Goal: Task Accomplishment & Management: Manage account settings

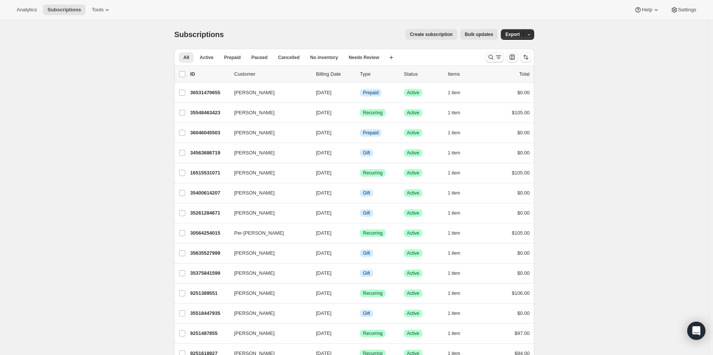
click at [489, 58] on icon "Search and filter results" at bounding box center [491, 57] width 8 height 8
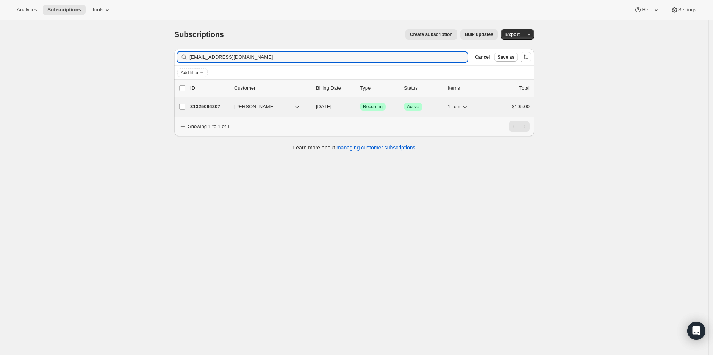
type input "serafino58@pm.me"
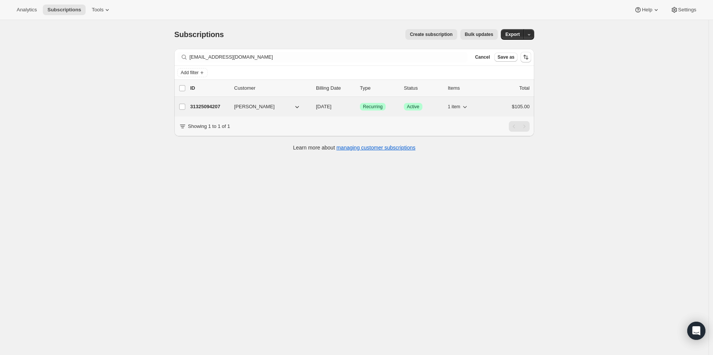
click at [199, 104] on p "31325094207" at bounding box center [209, 107] width 38 height 8
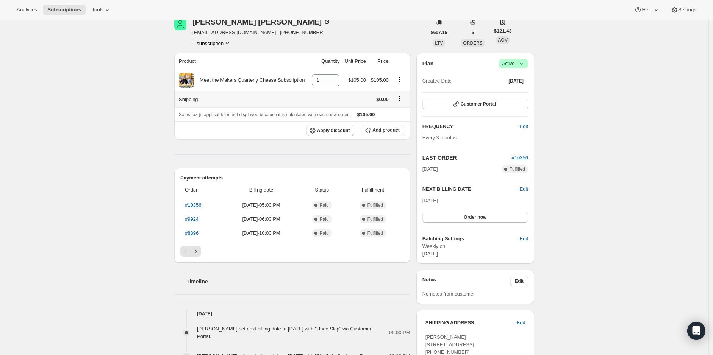
scroll to position [42, 0]
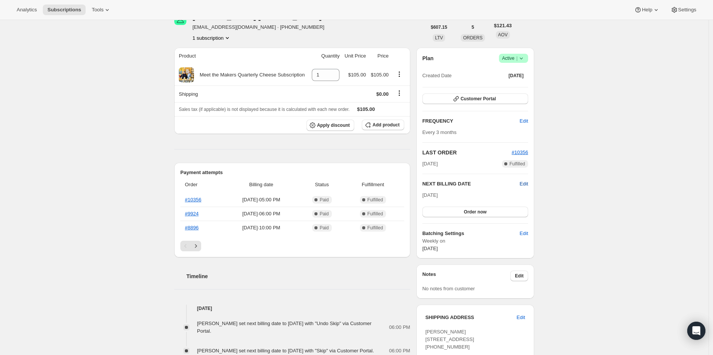
click at [524, 181] on span "Edit" at bounding box center [524, 184] width 8 height 8
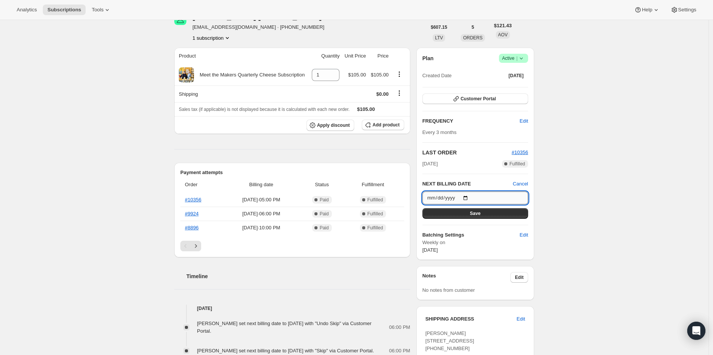
click at [469, 195] on input "2025-10-12" at bounding box center [475, 198] width 106 height 13
type input "[DATE]"
click at [467, 214] on button "Save" at bounding box center [475, 213] width 106 height 11
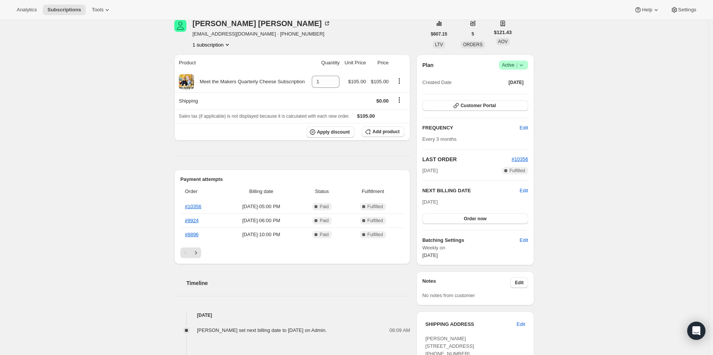
scroll to position [0, 0]
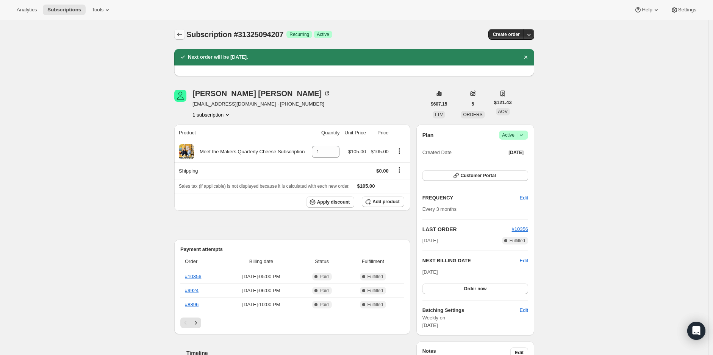
click at [178, 36] on icon "Subscriptions" at bounding box center [180, 35] width 8 height 8
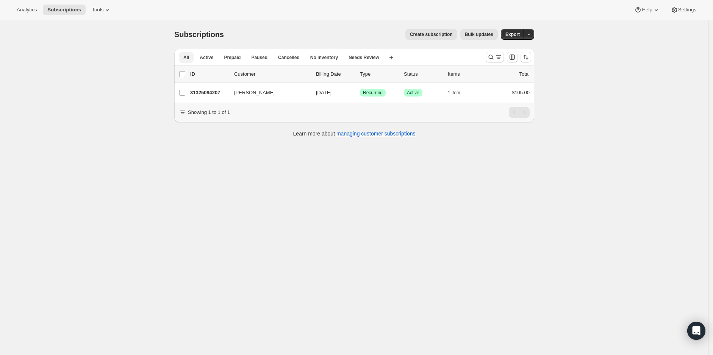
click at [184, 60] on button "All" at bounding box center [186, 57] width 15 height 11
click at [189, 56] on span "All" at bounding box center [186, 58] width 6 height 6
click at [492, 56] on icon "Search and filter results" at bounding box center [491, 57] width 8 height 8
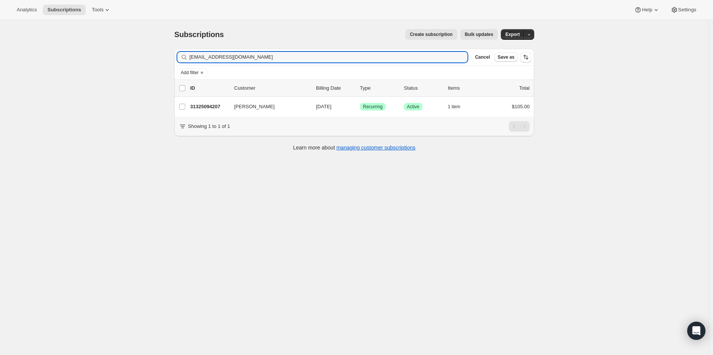
drag, startPoint x: 262, startPoint y: 57, endPoint x: 110, endPoint y: 47, distance: 152.2
click at [110, 47] on div "Subscriptions. This page is ready Subscriptions Create subscription Bulk update…" at bounding box center [354, 197] width 708 height 355
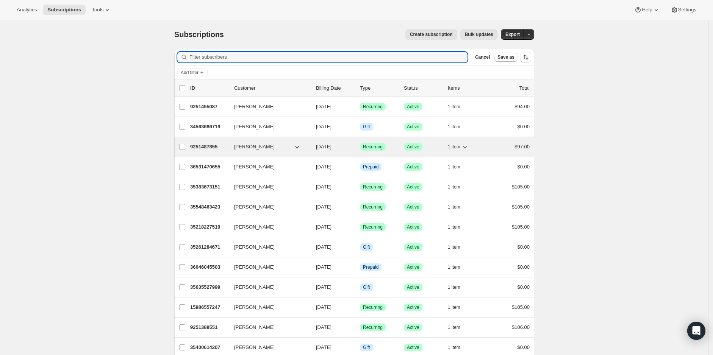
click at [454, 145] on span "1 item" at bounding box center [454, 147] width 13 height 6
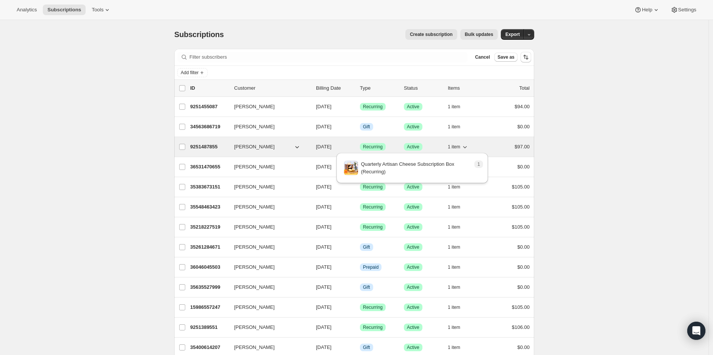
click at [456, 144] on span "1 item" at bounding box center [454, 147] width 13 height 6
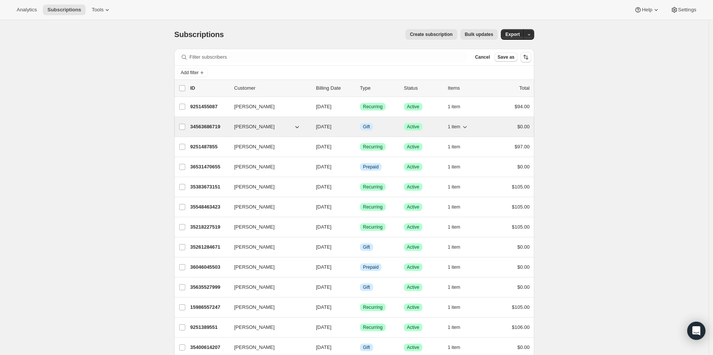
click at [469, 127] on icon "button" at bounding box center [465, 127] width 8 height 8
click at [195, 123] on p "34563686719" at bounding box center [209, 127] width 38 height 8
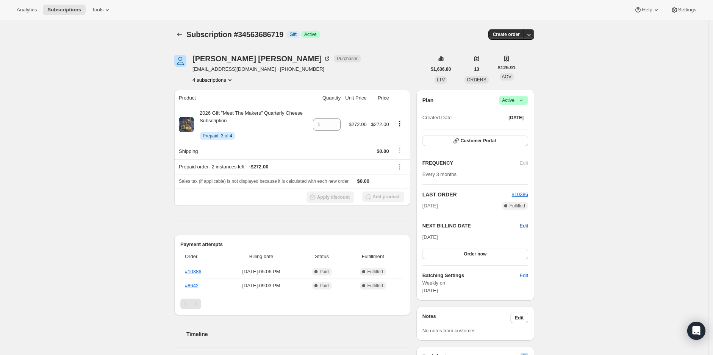
click at [528, 225] on span "Edit" at bounding box center [524, 226] width 8 height 8
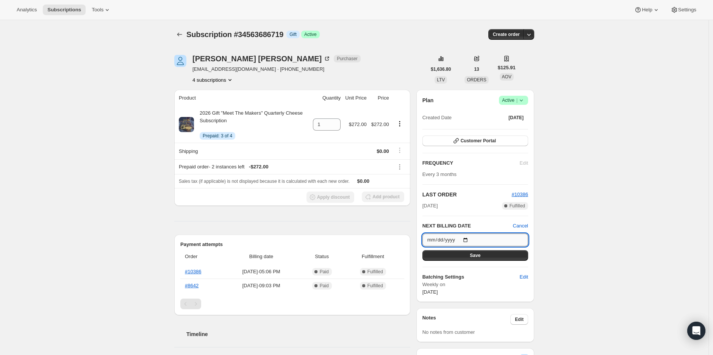
click at [469, 238] on input "2025-10-12" at bounding box center [475, 240] width 106 height 13
type input "[DATE]"
click at [470, 257] on button "Save" at bounding box center [475, 255] width 106 height 11
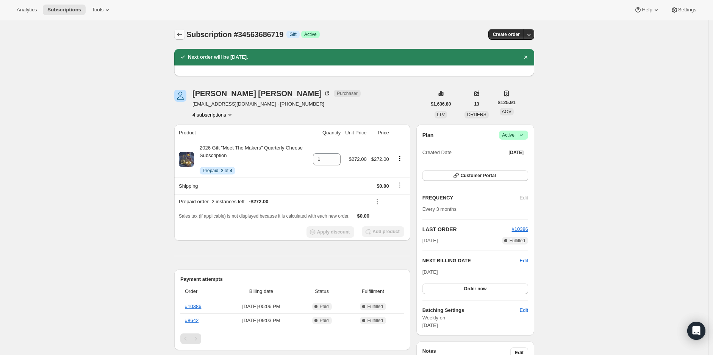
click at [180, 34] on icon "Subscriptions" at bounding box center [179, 35] width 5 height 4
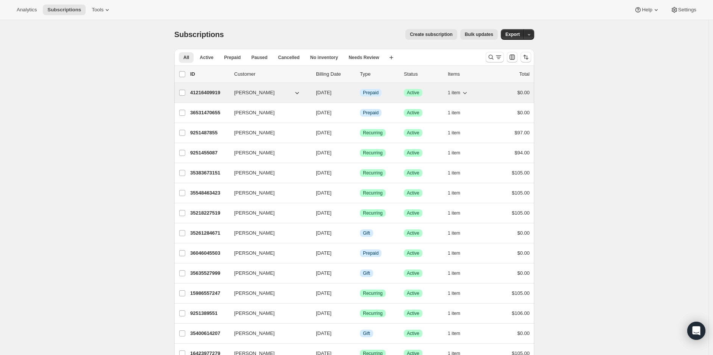
click at [455, 94] on span "1 item" at bounding box center [454, 93] width 13 height 6
click at [459, 90] on span "1 item" at bounding box center [454, 93] width 13 height 6
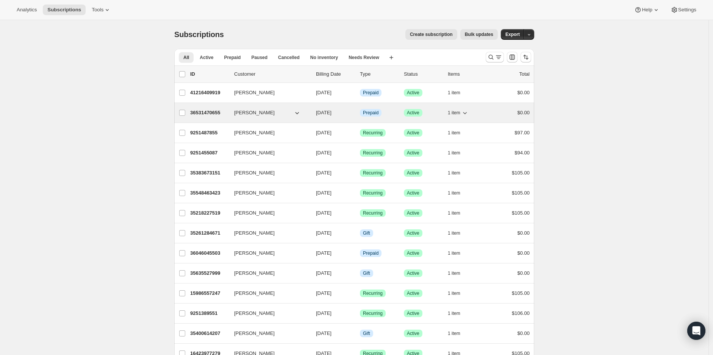
click at [460, 110] on span "1 item" at bounding box center [454, 113] width 13 height 6
click at [200, 112] on p "36531470655" at bounding box center [209, 113] width 38 height 8
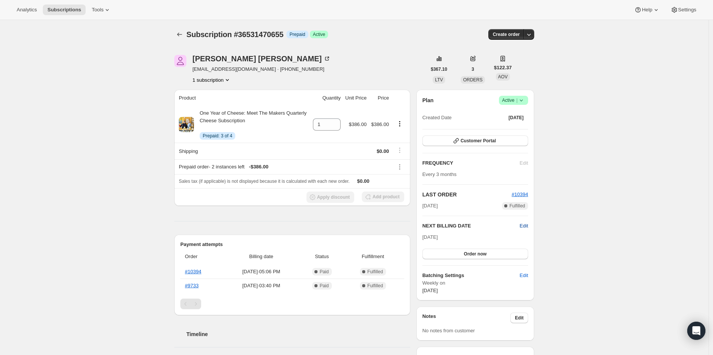
click at [528, 223] on span "Edit" at bounding box center [524, 226] width 8 height 8
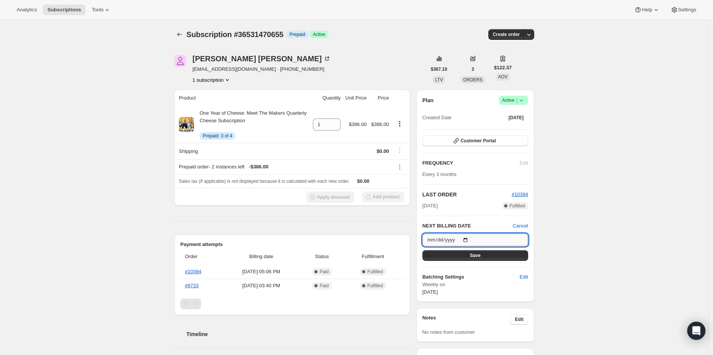
click at [467, 239] on input "2025-10-12" at bounding box center [475, 240] width 106 height 13
type input "[DATE]"
click at [475, 257] on span "Save" at bounding box center [475, 256] width 11 height 6
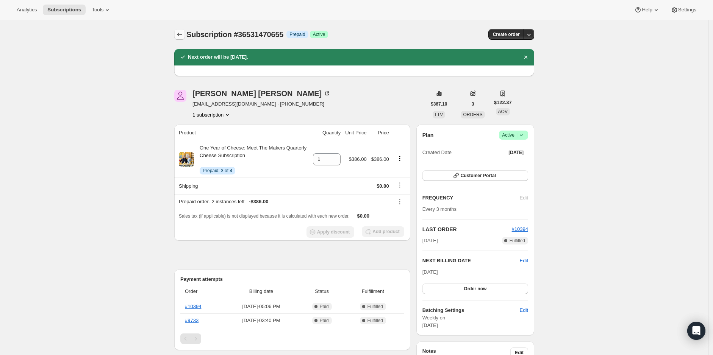
click at [180, 35] on icon "Subscriptions" at bounding box center [179, 35] width 5 height 4
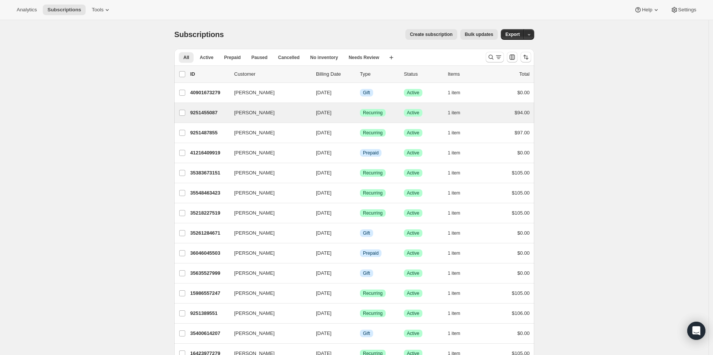
click at [459, 117] on div "Greg Harvey 9251455087 Greg Harvey 10/12/2025 Success Recurring Success Active …" at bounding box center [354, 113] width 360 height 20
click at [456, 112] on span "1 item" at bounding box center [454, 113] width 13 height 6
click at [208, 112] on p "9251455087" at bounding box center [209, 113] width 38 height 8
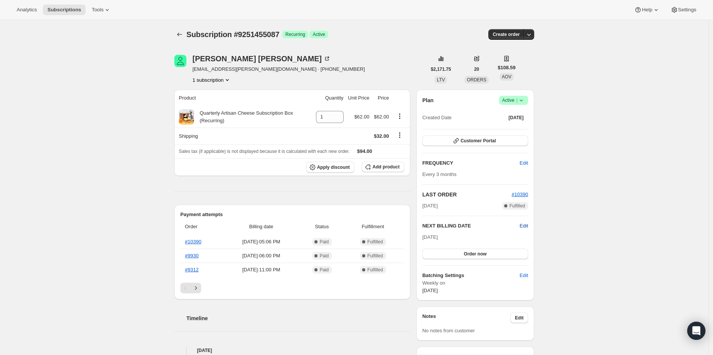
click at [525, 226] on span "Edit" at bounding box center [524, 226] width 8 height 8
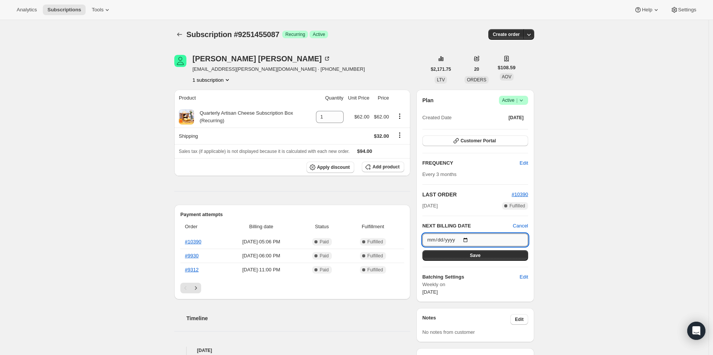
click at [469, 240] on input "2025-10-12" at bounding box center [475, 240] width 106 height 13
type input "[DATE]"
click at [460, 253] on button "Save" at bounding box center [475, 255] width 106 height 11
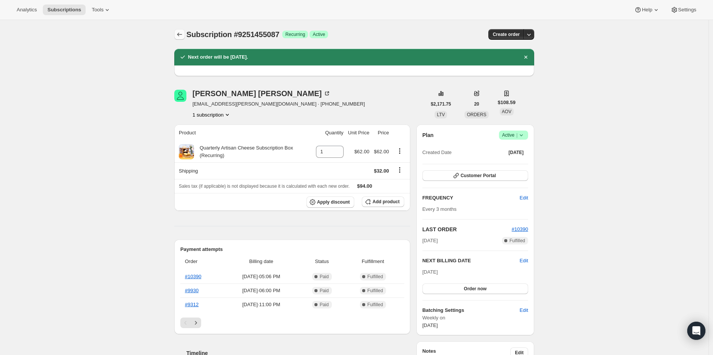
click at [181, 34] on icon "Subscriptions" at bounding box center [180, 35] width 8 height 8
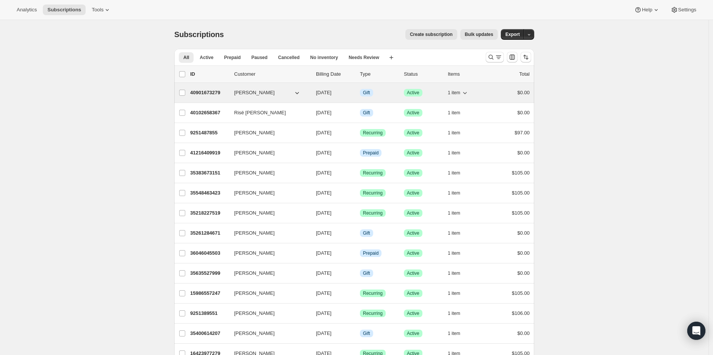
click at [207, 94] on p "40901673279" at bounding box center [209, 93] width 38 height 8
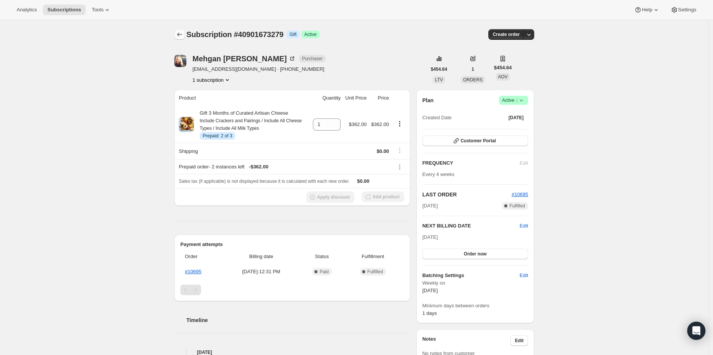
click at [183, 36] on icon "Subscriptions" at bounding box center [180, 35] width 8 height 8
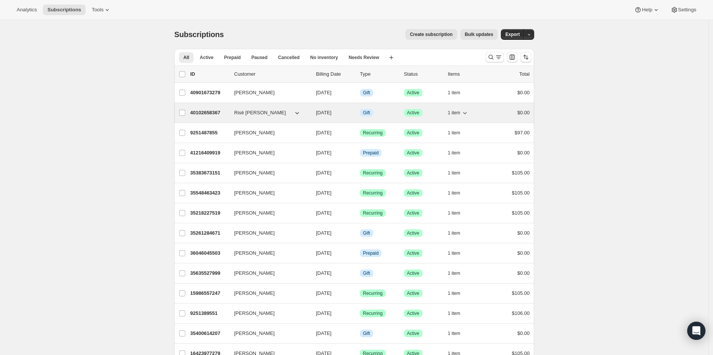
click at [214, 109] on p "40102658367" at bounding box center [209, 113] width 38 height 8
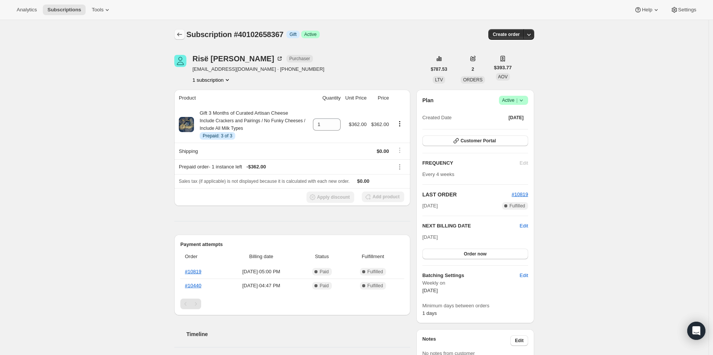
click at [182, 32] on icon "Subscriptions" at bounding box center [180, 35] width 8 height 8
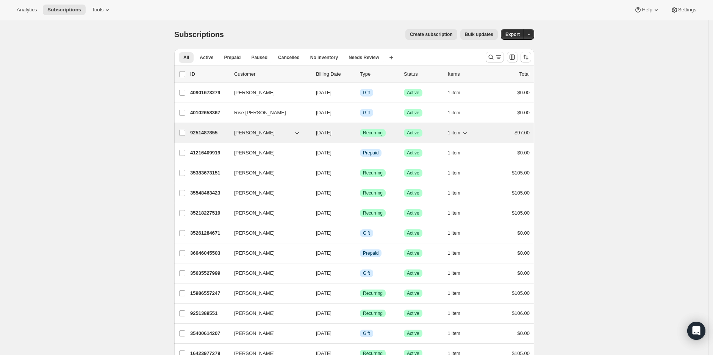
click at [208, 131] on p "9251487855" at bounding box center [209, 133] width 38 height 8
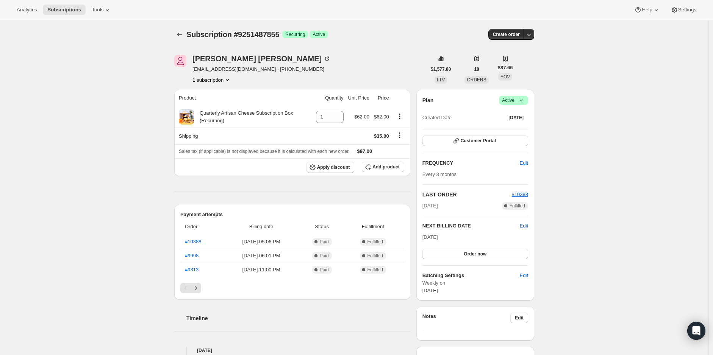
click at [528, 227] on span "Edit" at bounding box center [524, 226] width 8 height 8
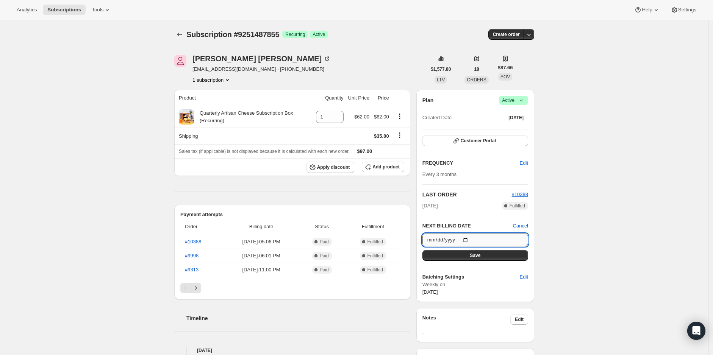
click at [465, 238] on input "2025-10-12" at bounding box center [475, 240] width 106 height 13
type input "[DATE]"
click at [471, 255] on button "Save" at bounding box center [475, 255] width 106 height 11
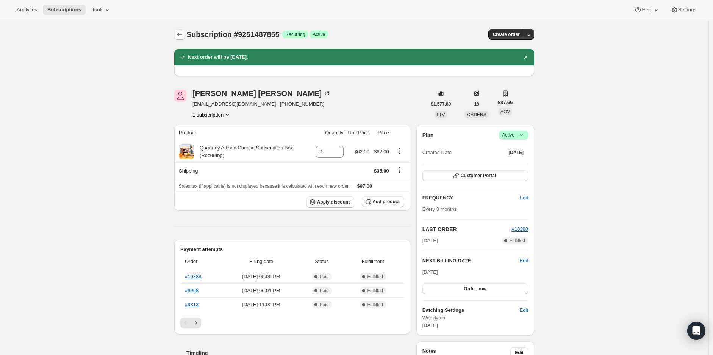
click at [180, 32] on icon "Subscriptions" at bounding box center [180, 35] width 8 height 8
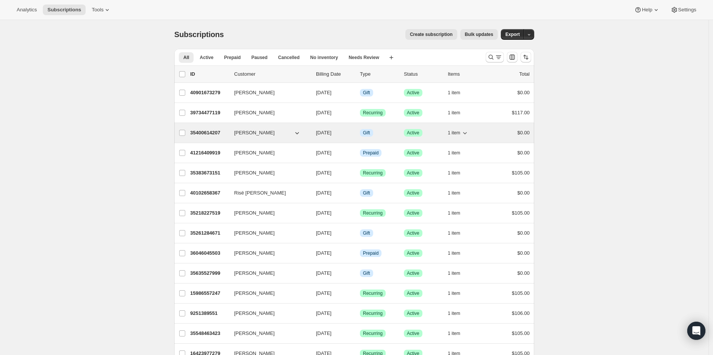
click at [467, 131] on icon "button" at bounding box center [465, 133] width 8 height 8
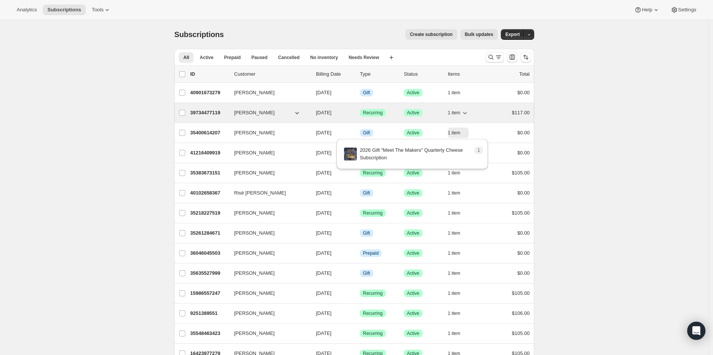
click at [460, 112] on span "1 item" at bounding box center [454, 113] width 13 height 6
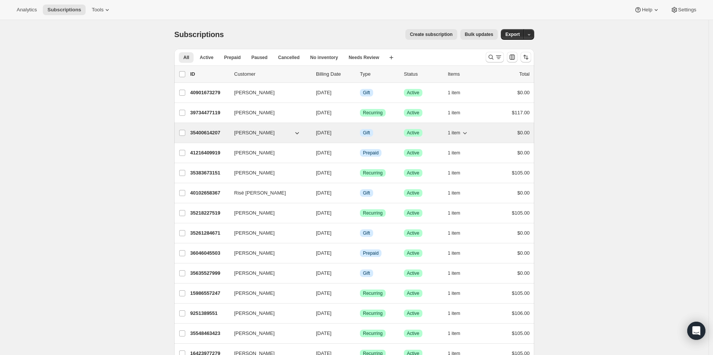
click at [456, 130] on span "1 item" at bounding box center [454, 133] width 13 height 6
click at [204, 131] on p "35400614207" at bounding box center [209, 133] width 38 height 8
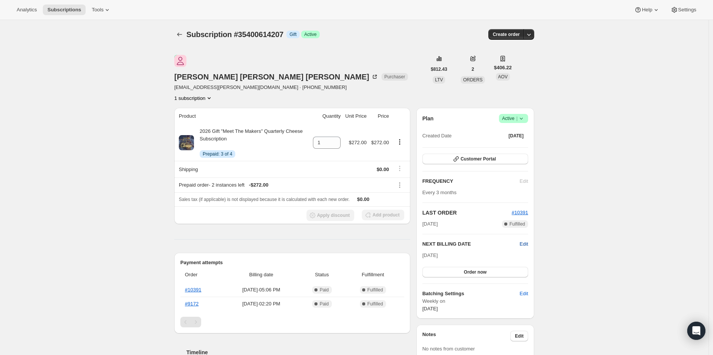
click at [526, 241] on span "Edit" at bounding box center [524, 245] width 8 height 8
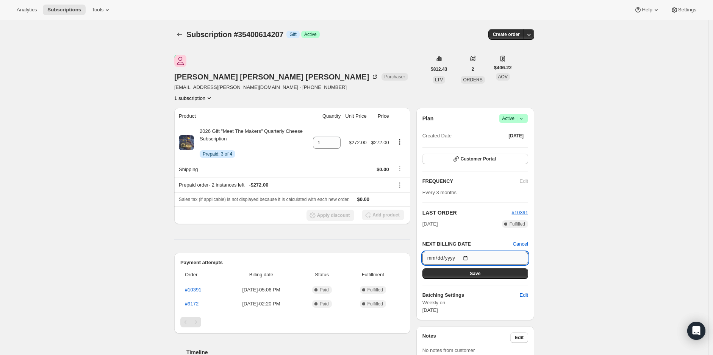
click at [470, 252] on input "2025-10-12" at bounding box center [475, 258] width 106 height 13
type input "[DATE]"
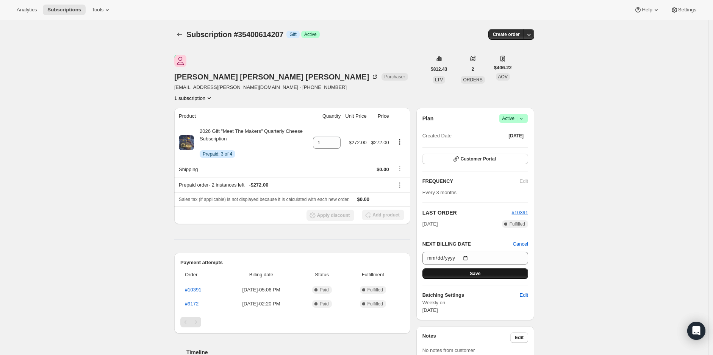
click at [474, 271] on span "Save" at bounding box center [475, 274] width 11 height 6
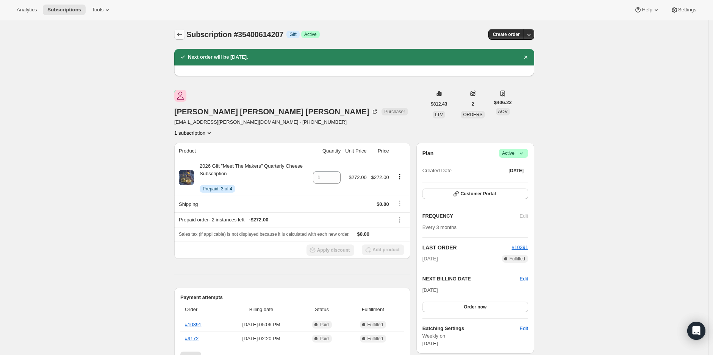
click at [179, 34] on icon "Subscriptions" at bounding box center [180, 35] width 8 height 8
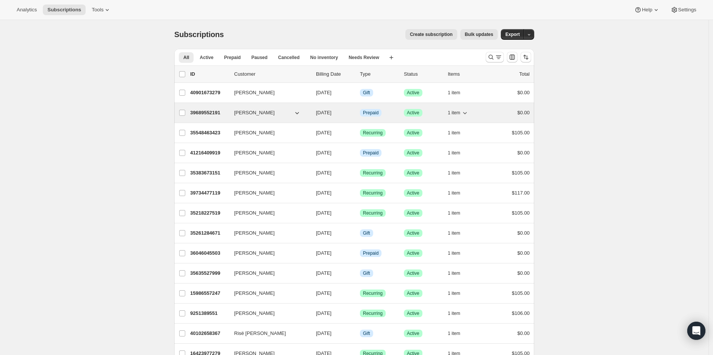
click at [460, 113] on span "1 item" at bounding box center [454, 113] width 13 height 6
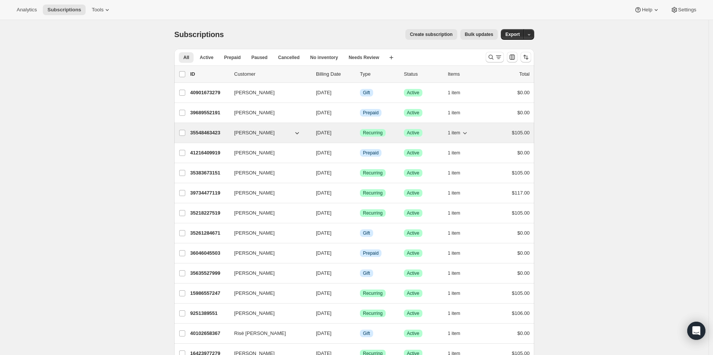
click at [459, 131] on span "1 item" at bounding box center [454, 133] width 13 height 6
click at [202, 131] on p "35548463423" at bounding box center [209, 133] width 38 height 8
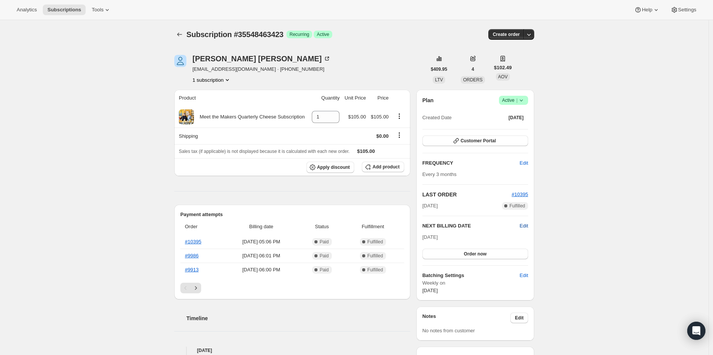
click at [523, 224] on span "Edit" at bounding box center [524, 226] width 8 height 8
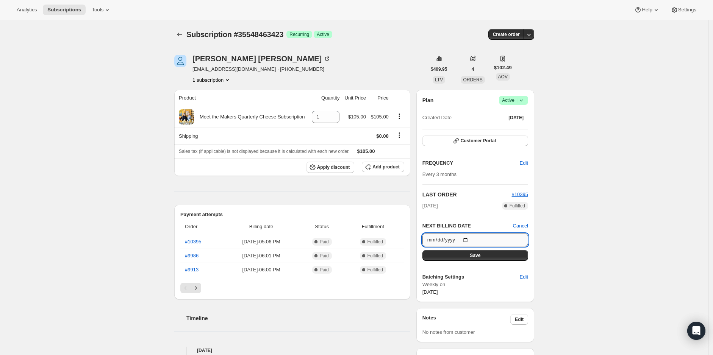
click at [472, 239] on input "2025-10-12" at bounding box center [475, 240] width 106 height 13
click at [469, 238] on input "2025-10-12" at bounding box center [475, 240] width 106 height 13
type input "[DATE]"
click at [471, 252] on button "Save" at bounding box center [475, 255] width 106 height 11
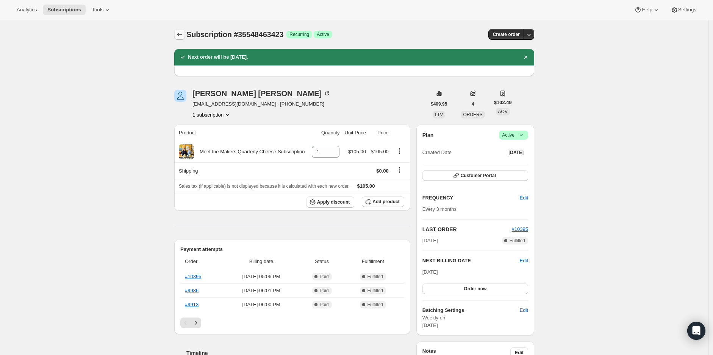
click at [177, 32] on button "Subscriptions" at bounding box center [179, 34] width 11 height 11
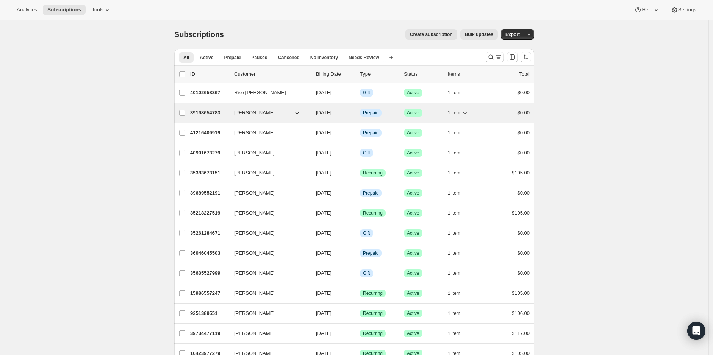
click at [459, 108] on button "1 item" at bounding box center [458, 113] width 21 height 11
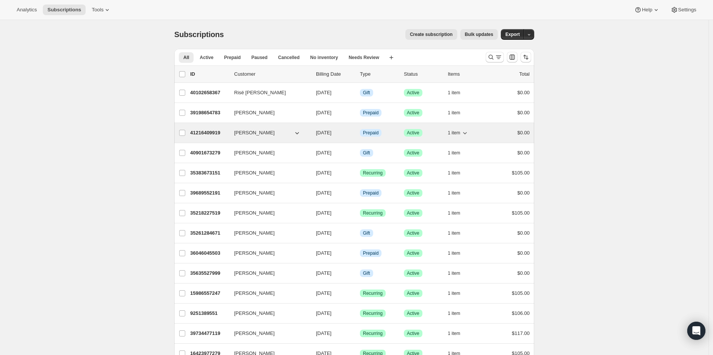
click at [459, 132] on span "1 item" at bounding box center [454, 133] width 13 height 6
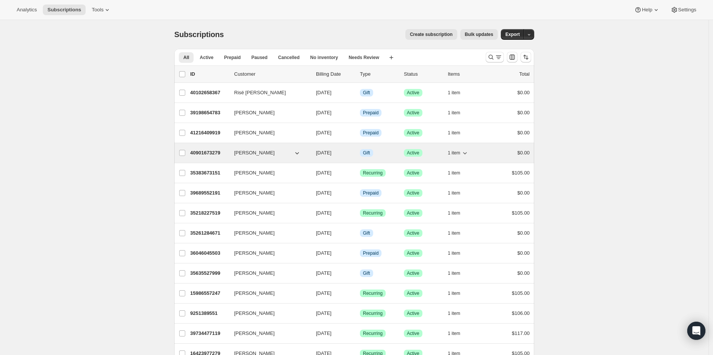
click at [460, 150] on span "1 item" at bounding box center [454, 153] width 13 height 6
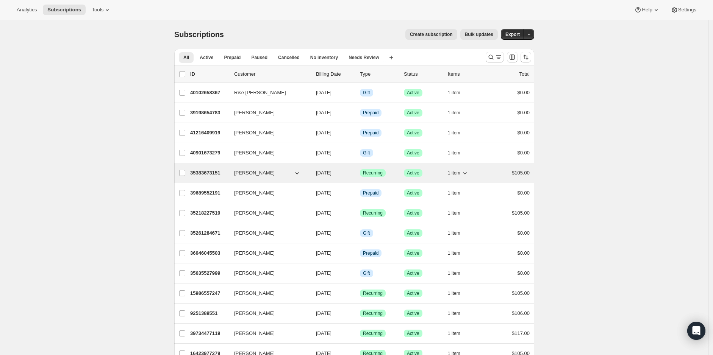
click at [459, 171] on span "1 item" at bounding box center [454, 173] width 13 height 6
click at [214, 169] on p "35383673151" at bounding box center [209, 173] width 38 height 8
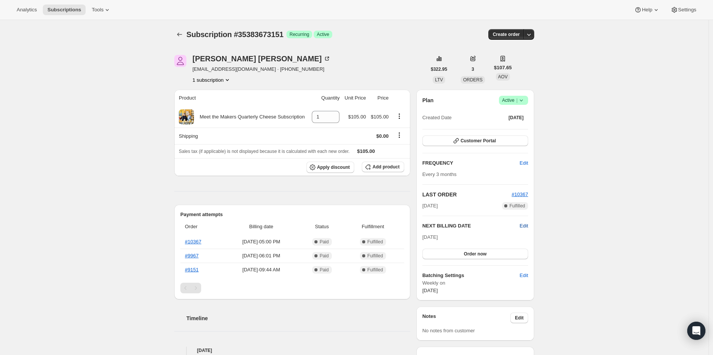
click at [526, 222] on span "Edit" at bounding box center [524, 226] width 8 height 8
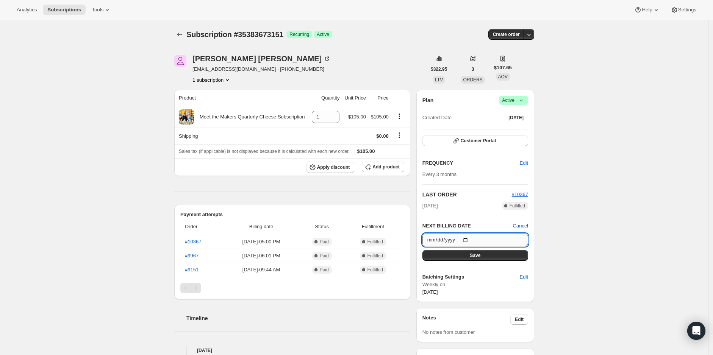
click at [470, 241] on input "2025-10-12" at bounding box center [475, 240] width 106 height 13
type input "[DATE]"
click at [507, 250] on button "Save" at bounding box center [475, 255] width 106 height 11
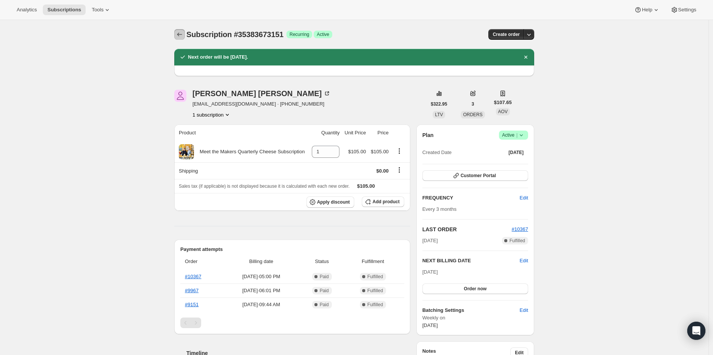
click at [177, 34] on button "Subscriptions" at bounding box center [179, 34] width 11 height 11
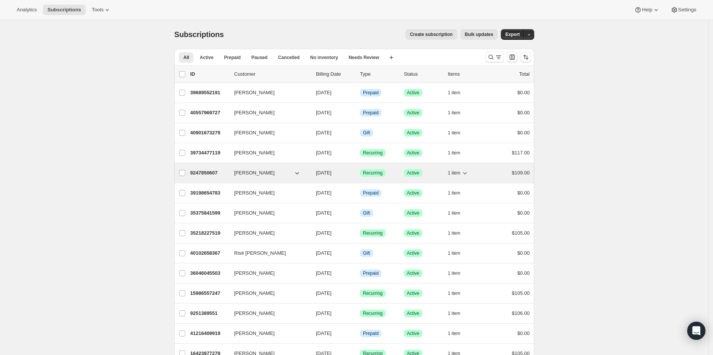
click at [460, 173] on span "1 item" at bounding box center [454, 173] width 13 height 6
click at [206, 172] on p "9247850607" at bounding box center [209, 173] width 38 height 8
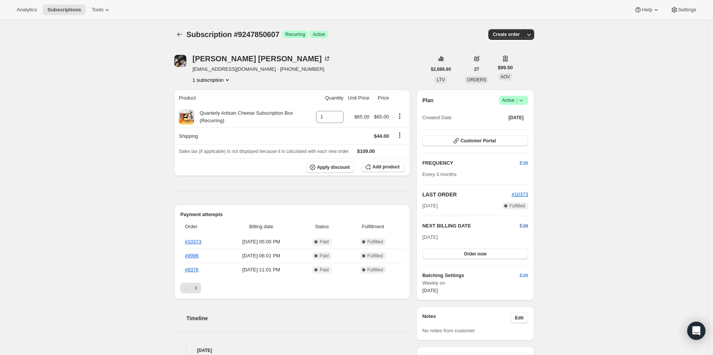
click at [526, 225] on span "Edit" at bounding box center [524, 226] width 8 height 8
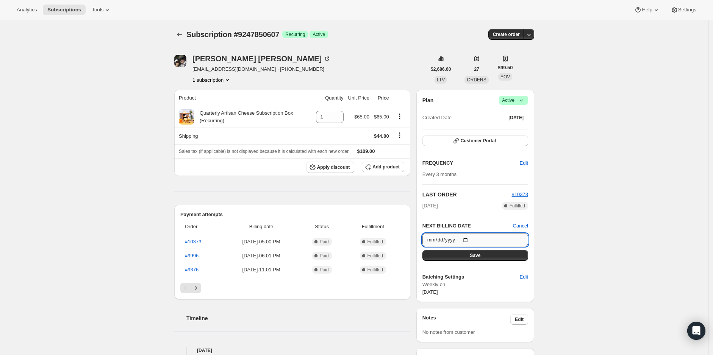
click at [471, 239] on input "2025-10-12" at bounding box center [475, 240] width 106 height 13
type input "[DATE]"
click at [460, 253] on button "Save" at bounding box center [475, 255] width 106 height 11
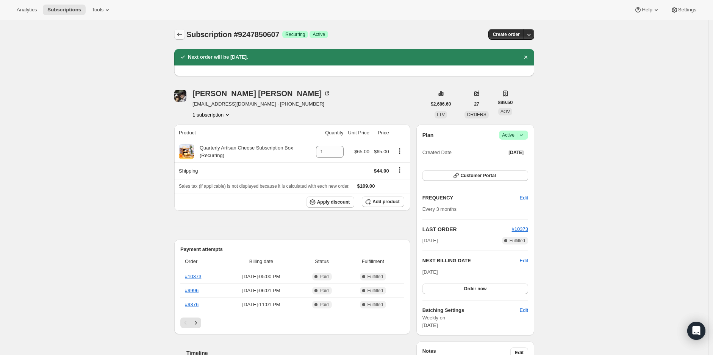
click at [183, 32] on icon "Subscriptions" at bounding box center [180, 35] width 8 height 8
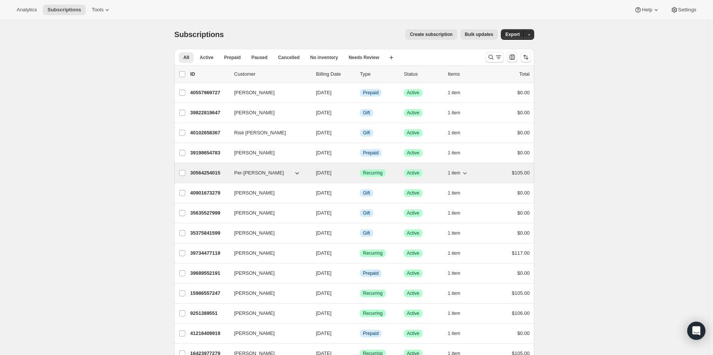
click at [459, 171] on span "1 item" at bounding box center [454, 173] width 13 height 6
click at [211, 170] on p "30564254015" at bounding box center [209, 173] width 38 height 8
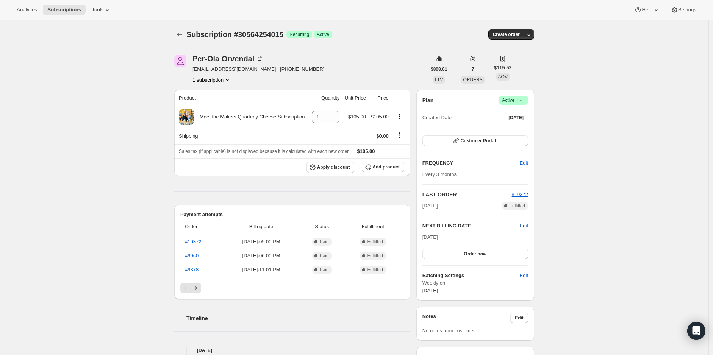
click at [528, 225] on span "Edit" at bounding box center [524, 226] width 8 height 8
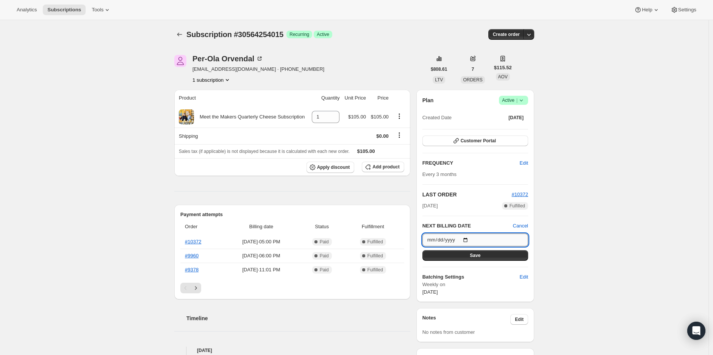
click at [470, 238] on input "2025-10-12" at bounding box center [475, 240] width 106 height 13
type input "[DATE]"
click at [468, 250] on button "Save" at bounding box center [475, 255] width 106 height 11
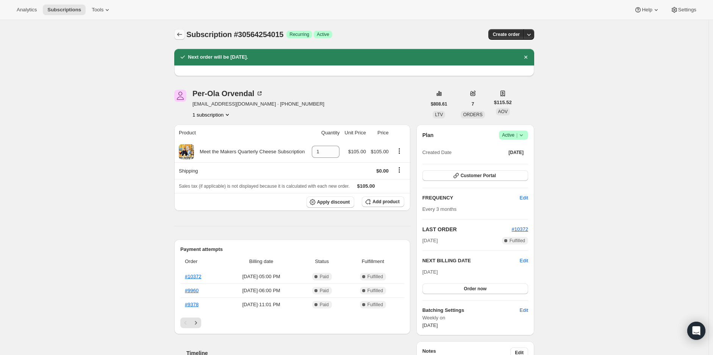
click at [179, 33] on icon "Subscriptions" at bounding box center [180, 35] width 8 height 8
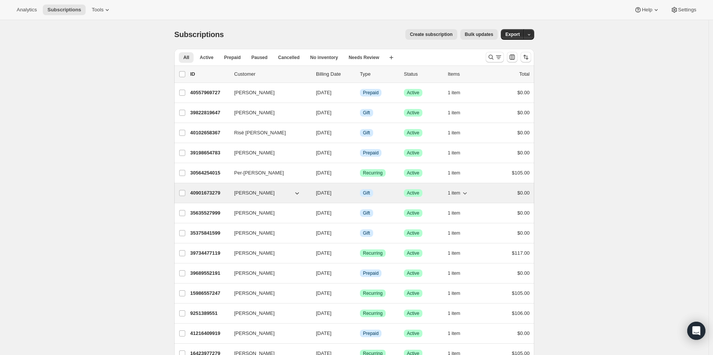
click at [458, 194] on span "1 item" at bounding box center [454, 193] width 13 height 6
click at [460, 190] on span "1 item" at bounding box center [454, 193] width 13 height 6
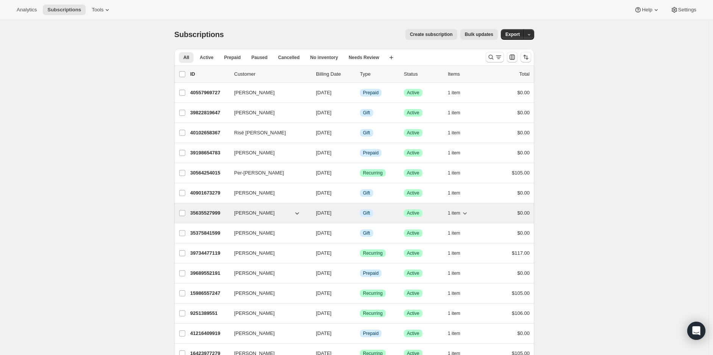
click at [460, 211] on span "1 item" at bounding box center [454, 213] width 13 height 6
click at [213, 210] on p "35635527999" at bounding box center [209, 213] width 38 height 8
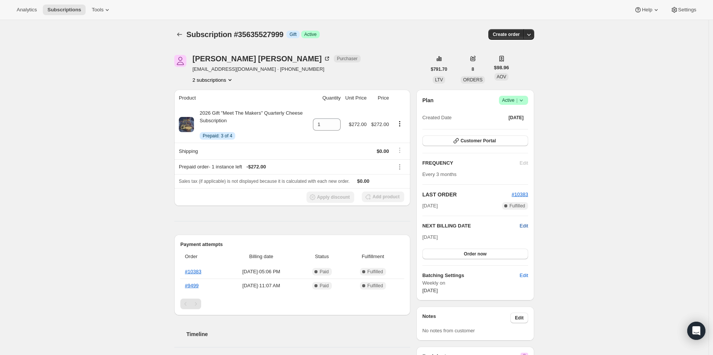
click at [528, 223] on span "Edit" at bounding box center [524, 226] width 8 height 8
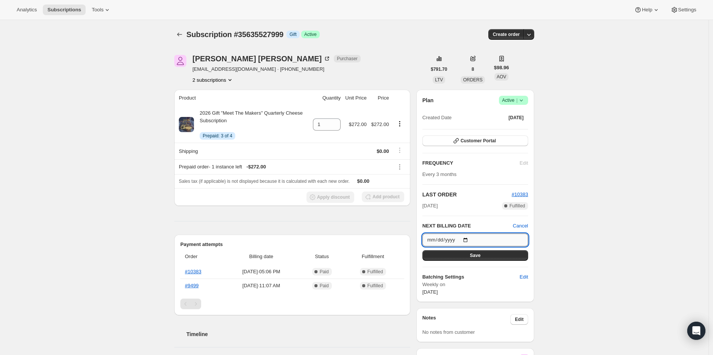
click at [470, 239] on input "2025-10-12" at bounding box center [475, 240] width 106 height 13
type input "[DATE]"
click at [449, 255] on button "Save" at bounding box center [475, 255] width 106 height 11
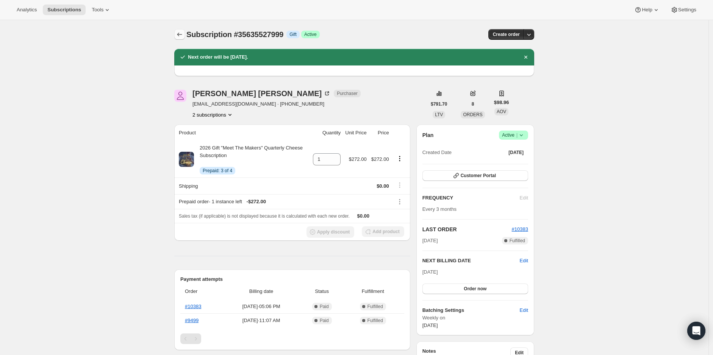
click at [179, 36] on icon "Subscriptions" at bounding box center [180, 35] width 8 height 8
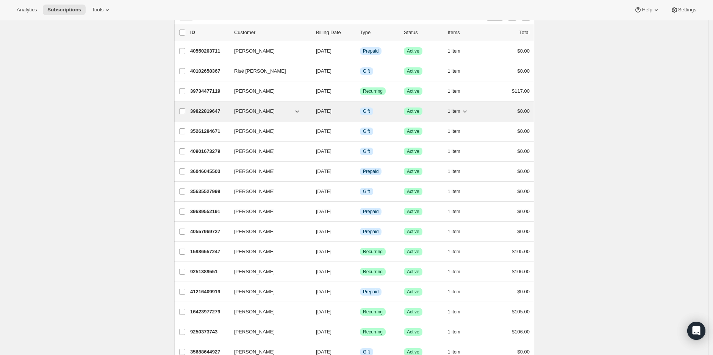
scroll to position [42, 0]
click at [455, 110] on span "1 item" at bounding box center [454, 111] width 13 height 6
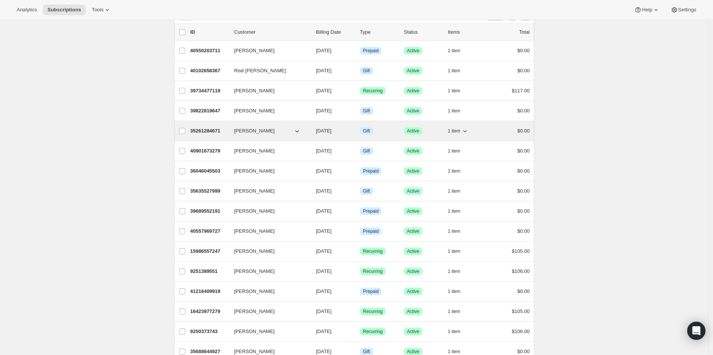
click at [460, 130] on span "1 item" at bounding box center [454, 131] width 13 height 6
click at [195, 133] on p "35261284671" at bounding box center [209, 131] width 38 height 8
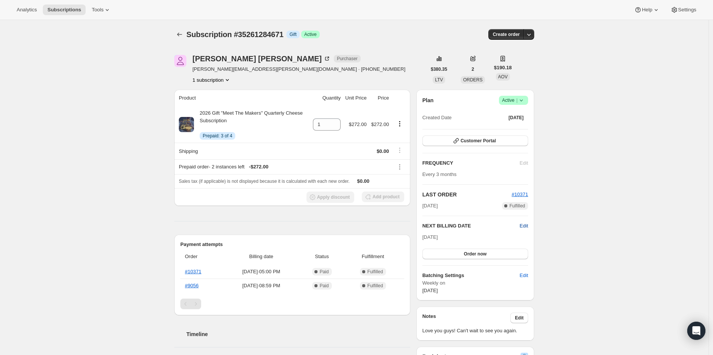
click at [528, 224] on span "Edit" at bounding box center [524, 226] width 8 height 8
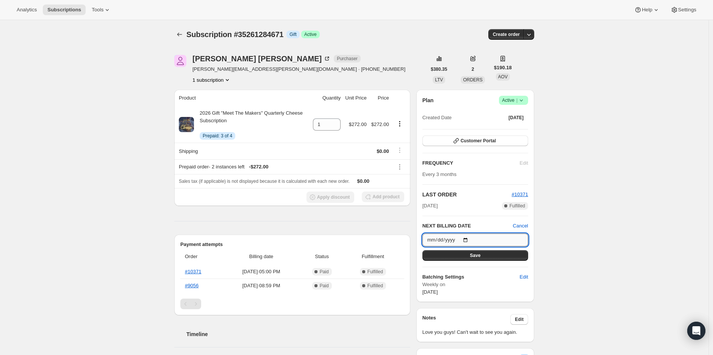
click at [467, 241] on input "2025-10-12" at bounding box center [475, 240] width 106 height 13
type input "[DATE]"
click at [466, 253] on button "Save" at bounding box center [475, 255] width 106 height 11
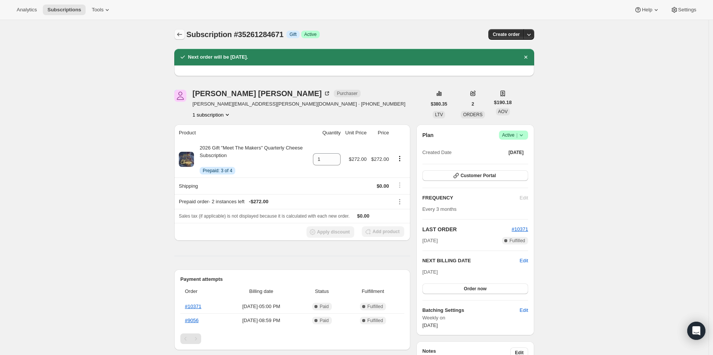
click at [180, 32] on icon "Subscriptions" at bounding box center [180, 35] width 8 height 8
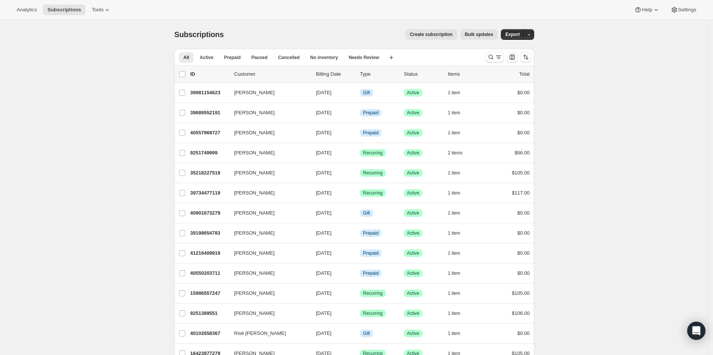
click at [488, 35] on span "Bulk updates" at bounding box center [479, 34] width 28 height 6
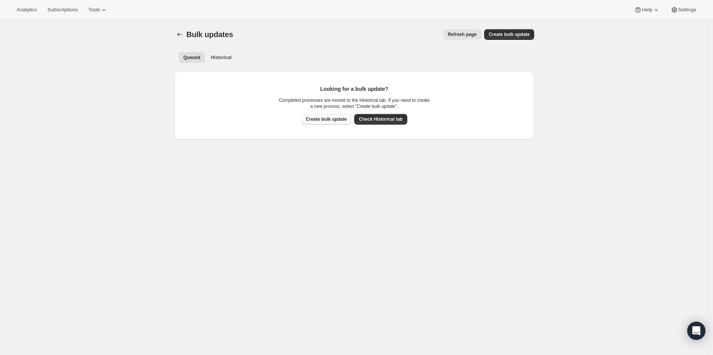
click at [339, 118] on span "Create bulk update" at bounding box center [326, 119] width 41 height 6
select select "09"
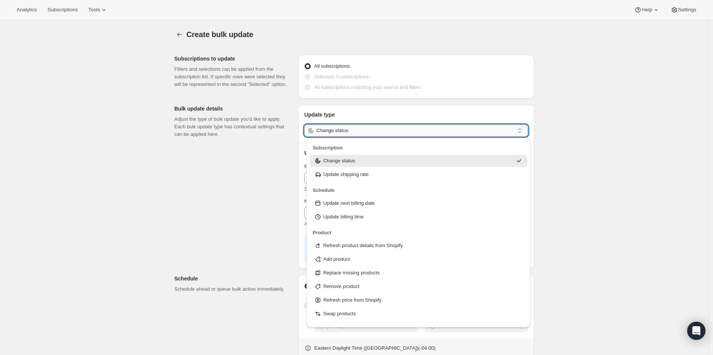
click at [361, 134] on input "Change status" at bounding box center [415, 131] width 198 height 12
click at [372, 202] on p "Update next billing date" at bounding box center [349, 204] width 52 height 8
type input "Update next billing date"
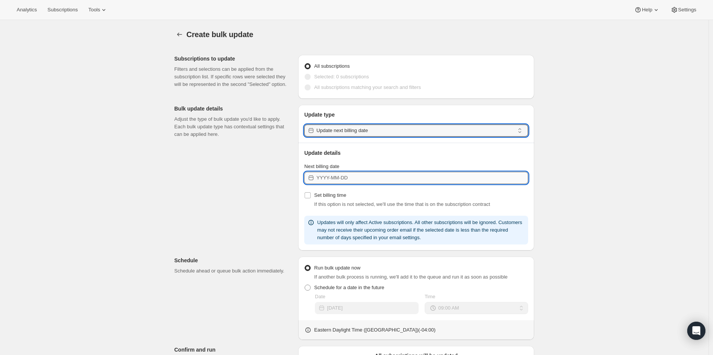
click at [370, 177] on input "Next billing date" at bounding box center [422, 178] width 212 height 12
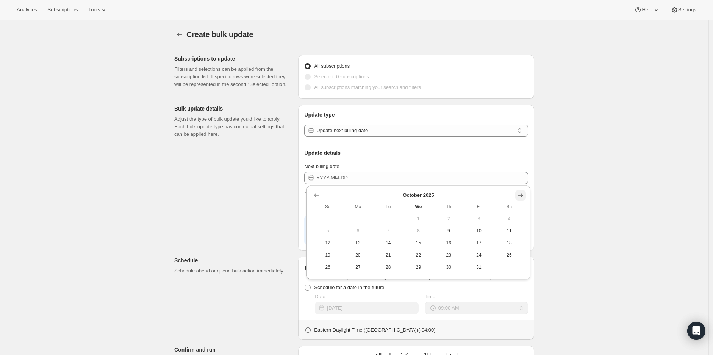
click at [523, 192] on icon "Show next month, November 2025" at bounding box center [521, 196] width 8 height 8
click at [331, 253] on span "16" at bounding box center [328, 255] width 24 height 6
type input "[DATE]"
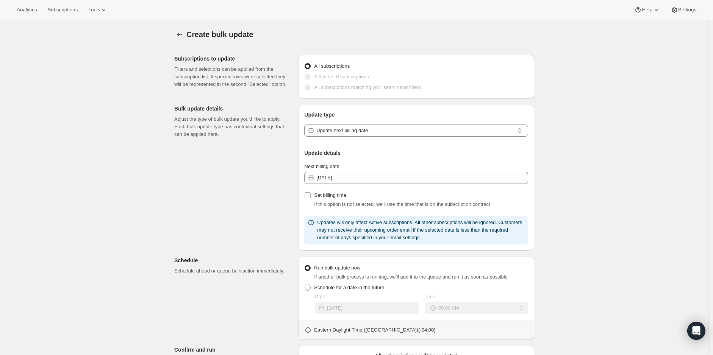
click at [578, 192] on div "Create bulk update. This page is ready Create bulk update Subscriptions to upda…" at bounding box center [354, 266] width 708 height 493
click at [309, 78] on span at bounding box center [308, 77] width 6 height 6
click at [308, 89] on span at bounding box center [308, 87] width 6 height 6
click at [182, 36] on icon "button" at bounding box center [180, 35] width 8 height 8
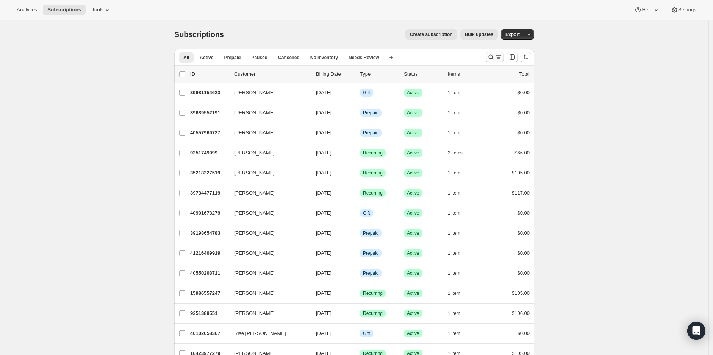
click at [500, 56] on icon "Search and filter results" at bounding box center [499, 57] width 8 height 8
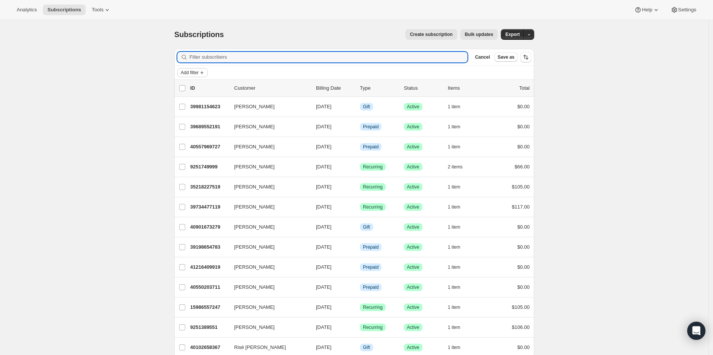
click at [204, 70] on icon "Add filter" at bounding box center [202, 73] width 6 height 6
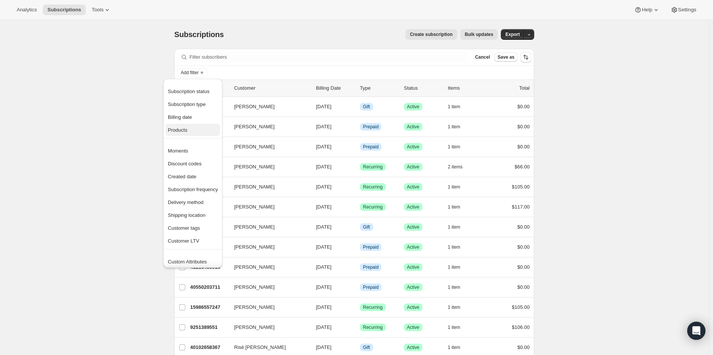
click at [192, 127] on span "Products" at bounding box center [193, 131] width 50 height 8
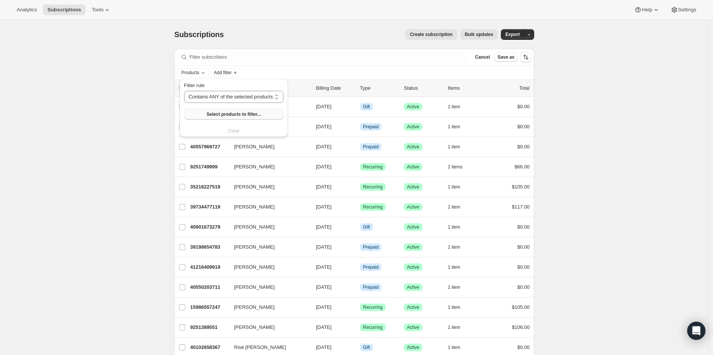
click at [236, 110] on button "Select products to filter..." at bounding box center [233, 114] width 99 height 11
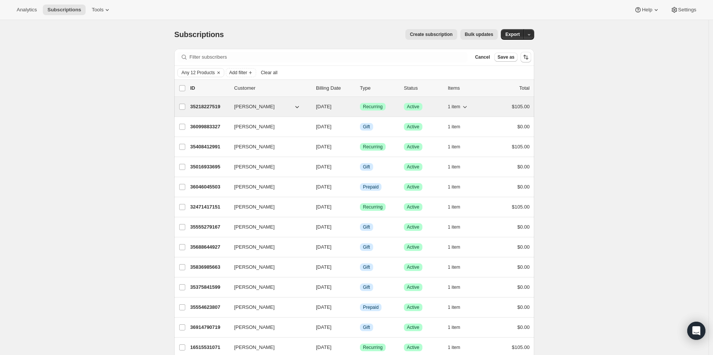
click at [453, 104] on span "1 item" at bounding box center [454, 107] width 13 height 6
click at [455, 103] on button "1 item" at bounding box center [458, 107] width 21 height 11
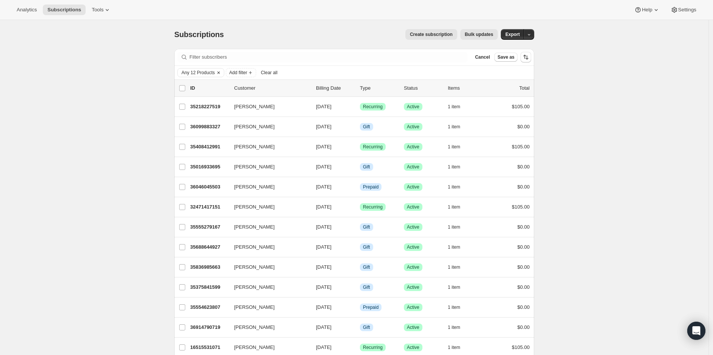
click at [203, 71] on span "Any 12 Products" at bounding box center [197, 73] width 33 height 6
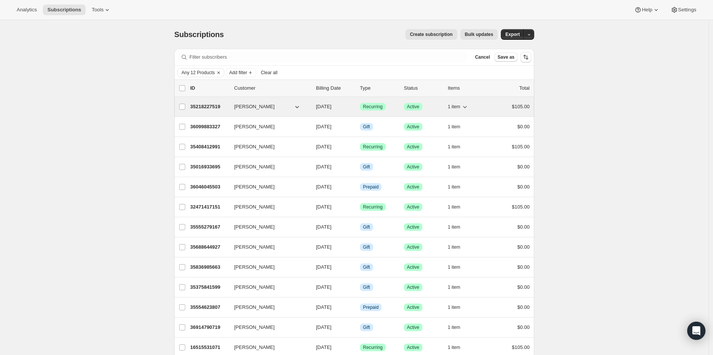
click at [459, 106] on span "1 item" at bounding box center [454, 107] width 13 height 6
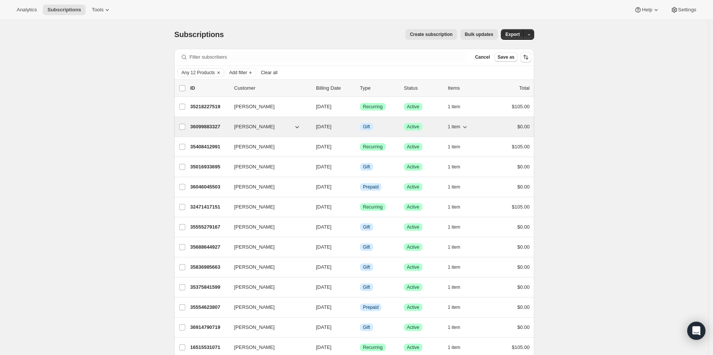
click at [464, 129] on icon "button" at bounding box center [465, 127] width 8 height 8
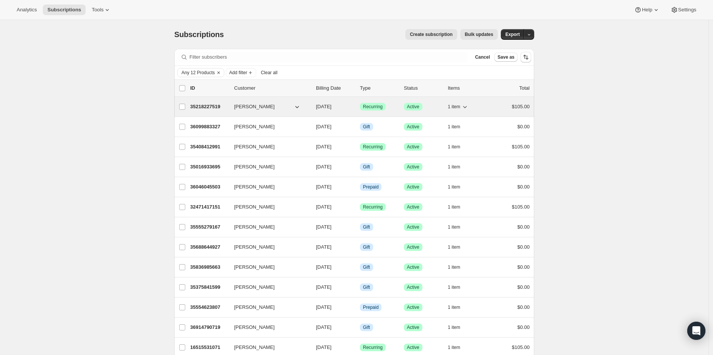
click at [202, 106] on p "35218227519" at bounding box center [209, 107] width 38 height 8
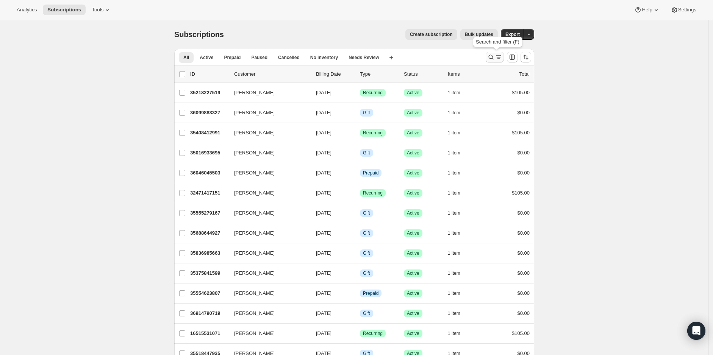
click at [501, 59] on icon "Search and filter results" at bounding box center [499, 57] width 8 height 8
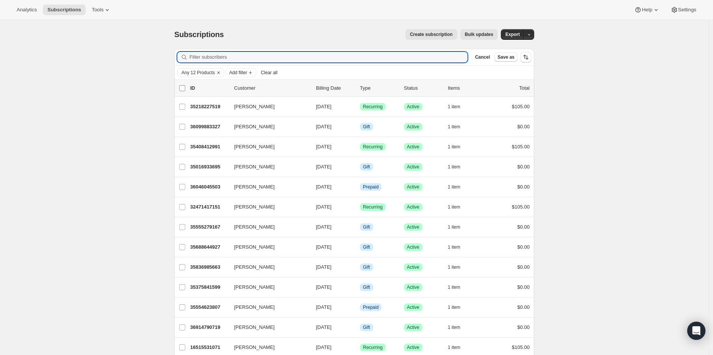
click at [184, 85] on input "0 selected" at bounding box center [182, 88] width 6 height 6
checkbox input "true"
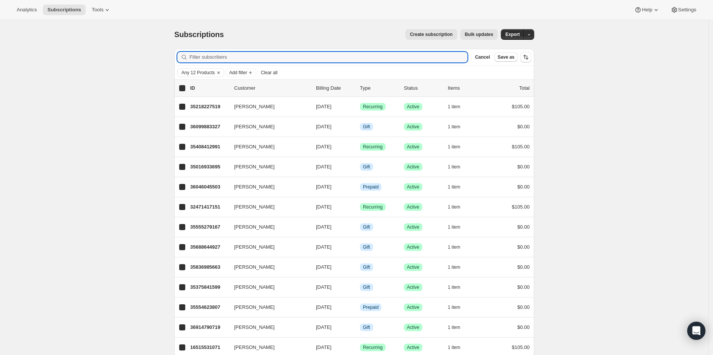
checkbox input "true"
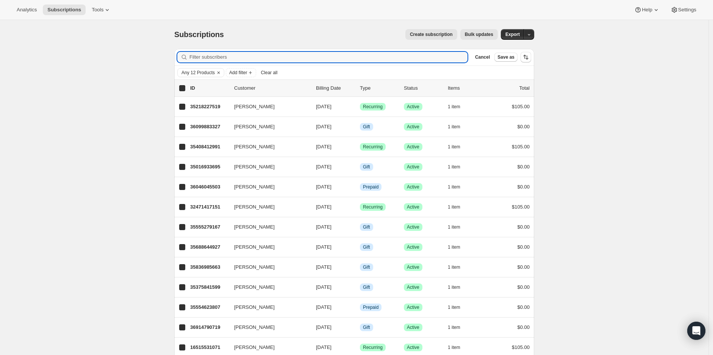
checkbox input "true"
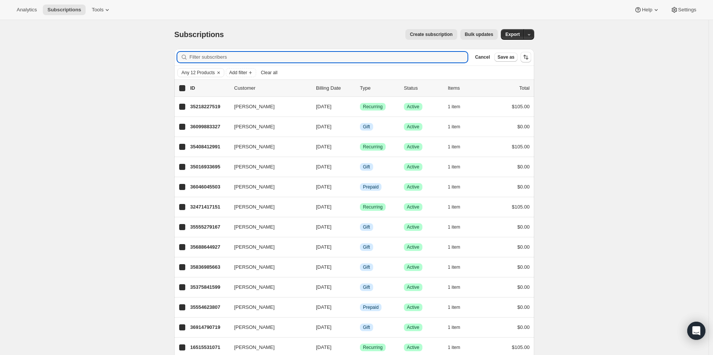
checkbox input "true"
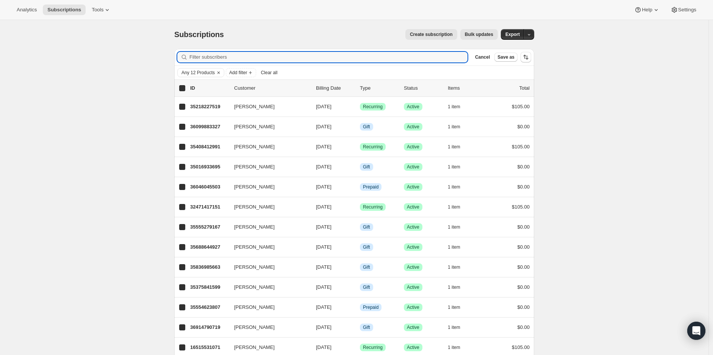
checkbox input "true"
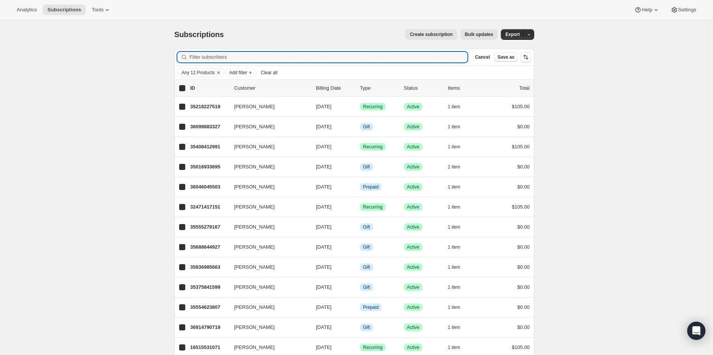
checkbox input "true"
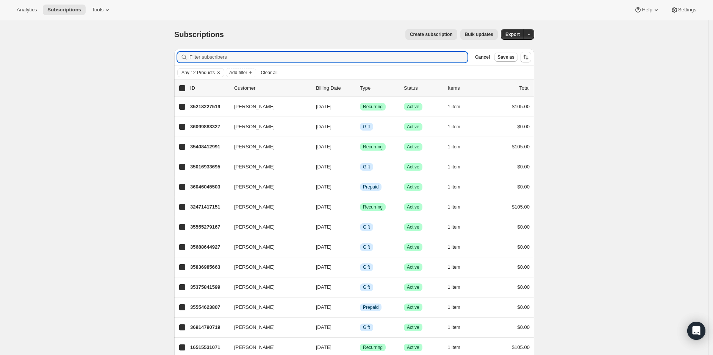
checkbox input "true"
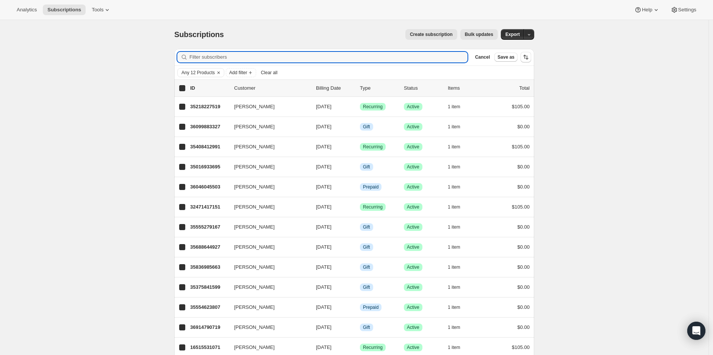
checkbox input "true"
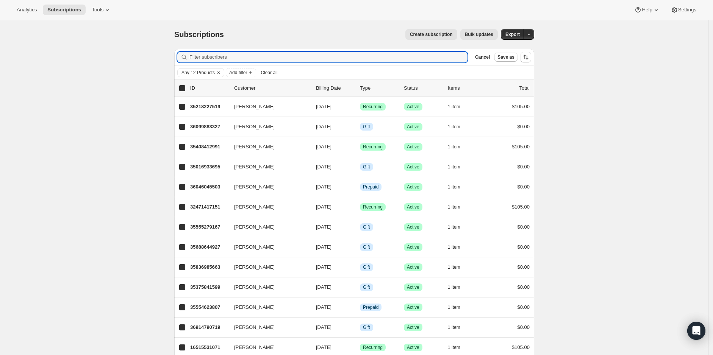
checkbox input "true"
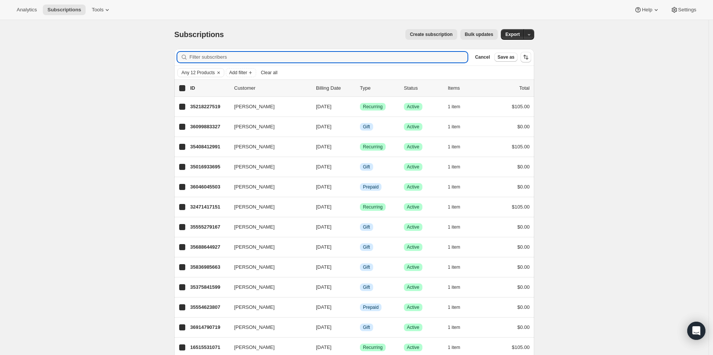
checkbox input "true"
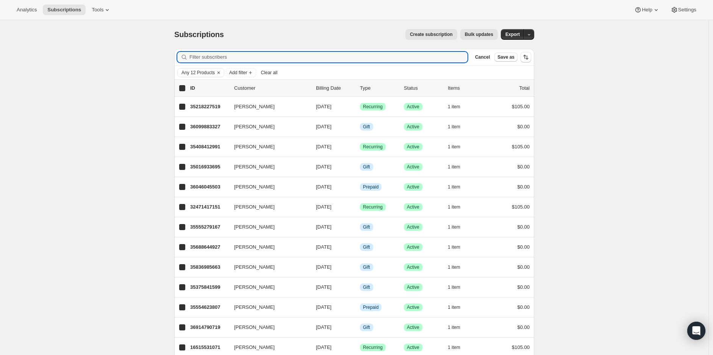
checkbox input "true"
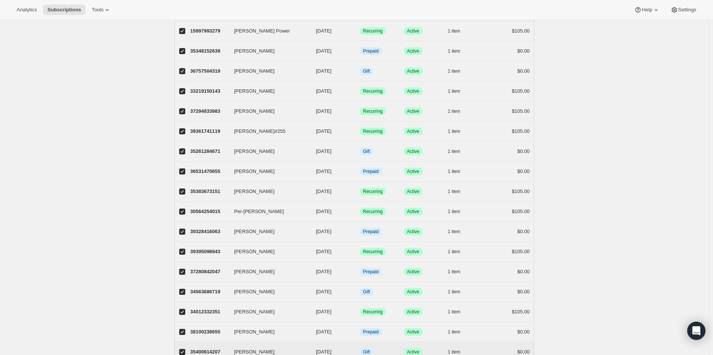
scroll to position [658, 0]
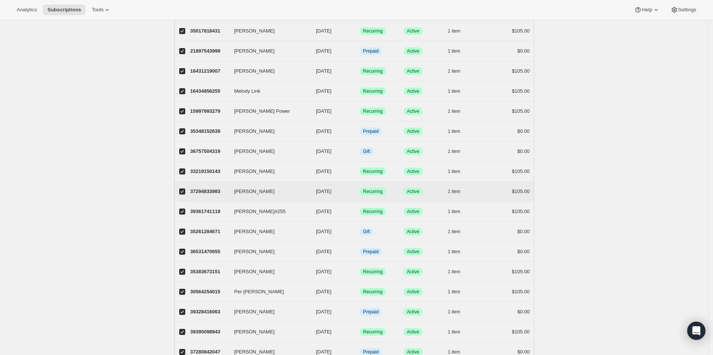
click at [185, 189] on input "[PERSON_NAME]" at bounding box center [182, 192] width 6 height 6
checkbox input "false"
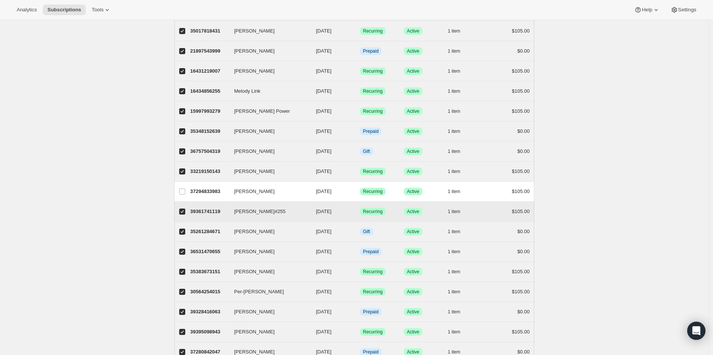
click at [185, 209] on input "[PERSON_NAME]#255" at bounding box center [182, 212] width 6 height 6
checkbox input "false"
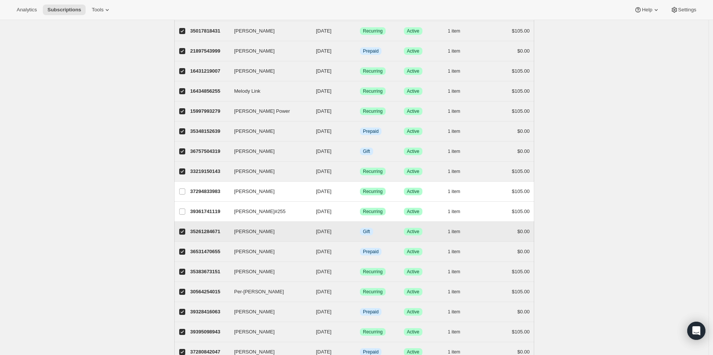
click at [184, 229] on input "[PERSON_NAME]" at bounding box center [182, 232] width 6 height 6
checkbox input "false"
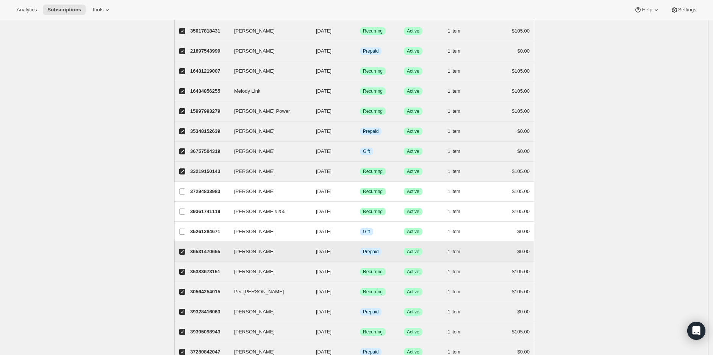
click at [183, 249] on input "[PERSON_NAME]" at bounding box center [182, 252] width 6 height 6
checkbox input "false"
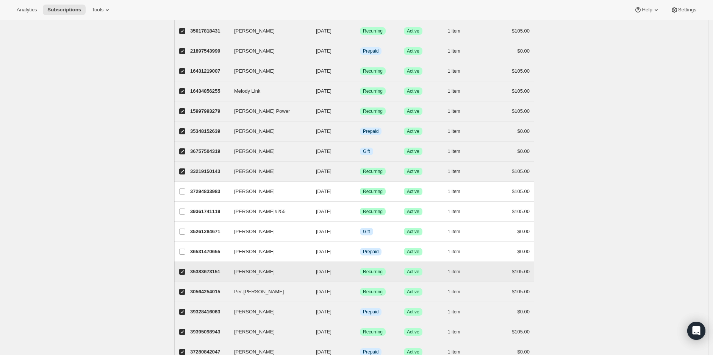
click at [185, 269] on input "[PERSON_NAME]" at bounding box center [182, 272] width 6 height 6
checkbox input "false"
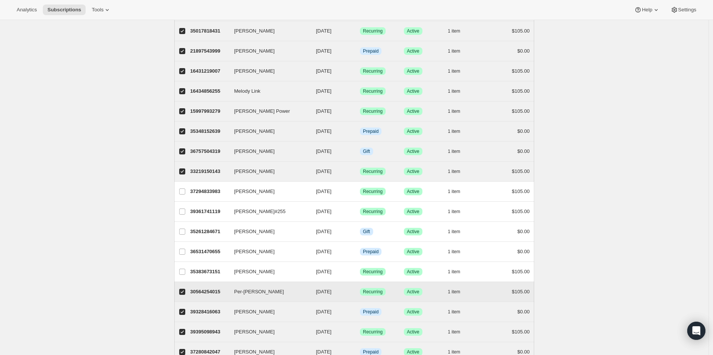
click at [185, 289] on input "Per-[PERSON_NAME]" at bounding box center [182, 292] width 6 height 6
checkbox input "false"
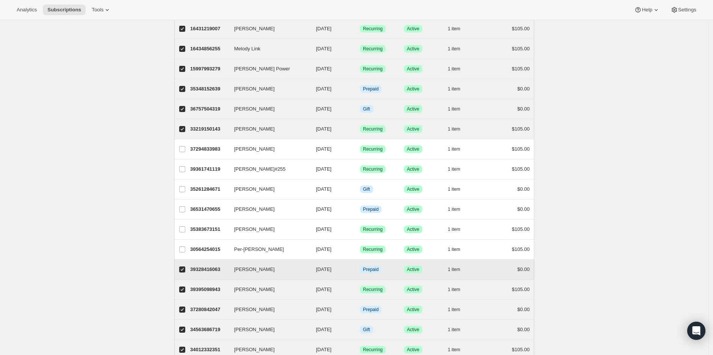
click at [185, 267] on input "[PERSON_NAME]" at bounding box center [182, 270] width 6 height 6
checkbox input "false"
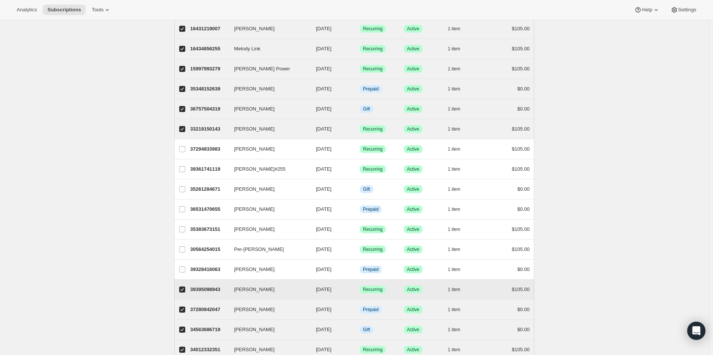
click at [185, 287] on input "[PERSON_NAME]" at bounding box center [182, 290] width 6 height 6
checkbox input "false"
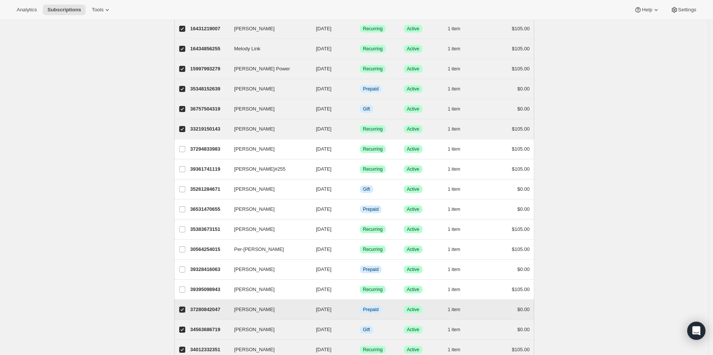
click at [184, 307] on input "[PERSON_NAME]" at bounding box center [182, 310] width 6 height 6
checkbox input "false"
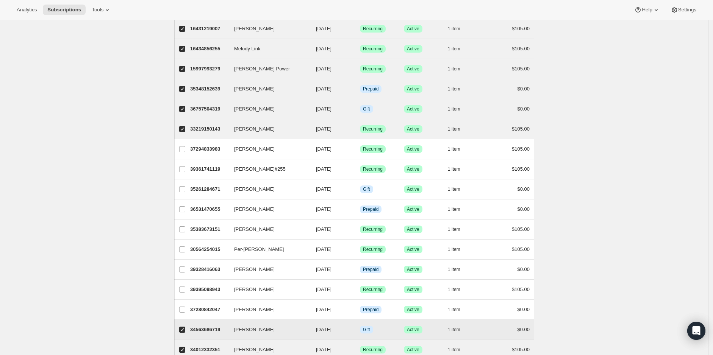
drag, startPoint x: 182, startPoint y: 321, endPoint x: 198, endPoint y: 313, distance: 18.0
click at [182, 327] on input "[PERSON_NAME]" at bounding box center [182, 330] width 6 height 6
checkbox input "false"
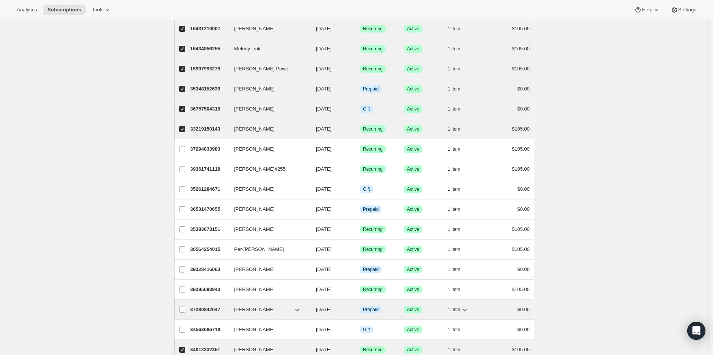
scroll to position [785, 0]
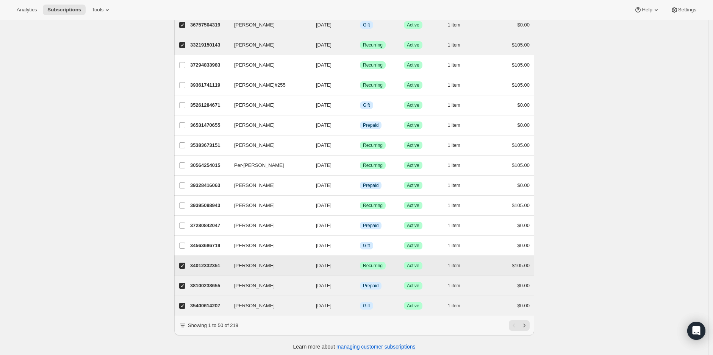
click at [183, 263] on span at bounding box center [182, 266] width 7 height 7
click at [183, 263] on input "[PERSON_NAME]" at bounding box center [182, 266] width 6 height 6
checkbox input "false"
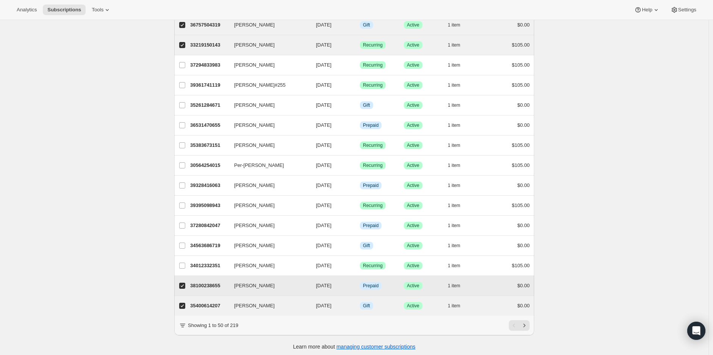
click at [185, 283] on input "[PERSON_NAME]" at bounding box center [182, 286] width 6 height 6
checkbox input "false"
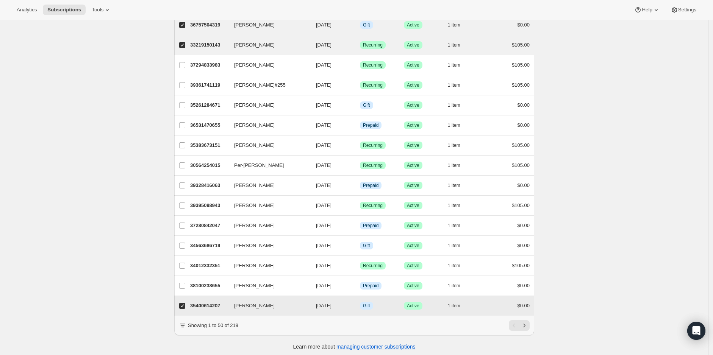
click at [183, 303] on input "[PERSON_NAME]" at bounding box center [182, 306] width 6 height 6
checkbox input "false"
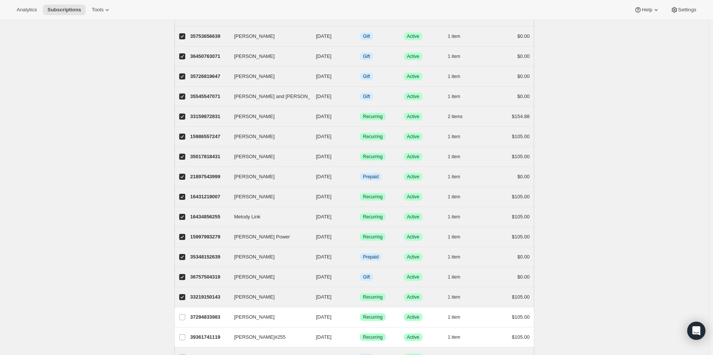
scroll to position [532, 0]
click at [458, 295] on span "1 item" at bounding box center [454, 298] width 13 height 6
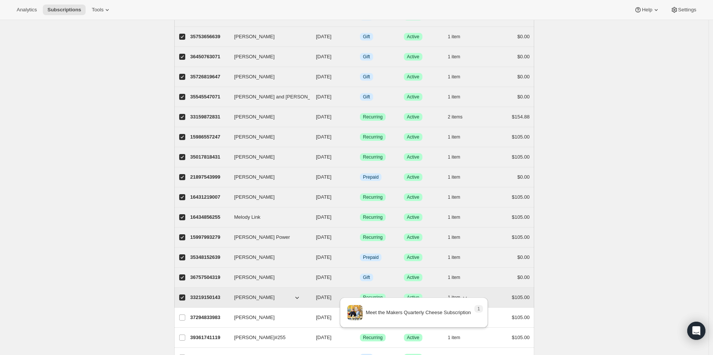
click at [458, 295] on span "1 item" at bounding box center [454, 298] width 13 height 6
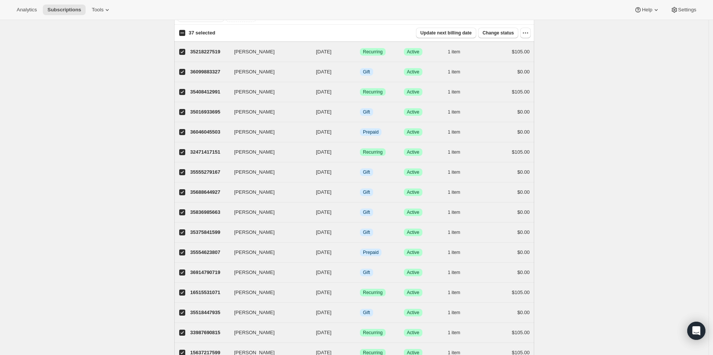
scroll to position [0, 0]
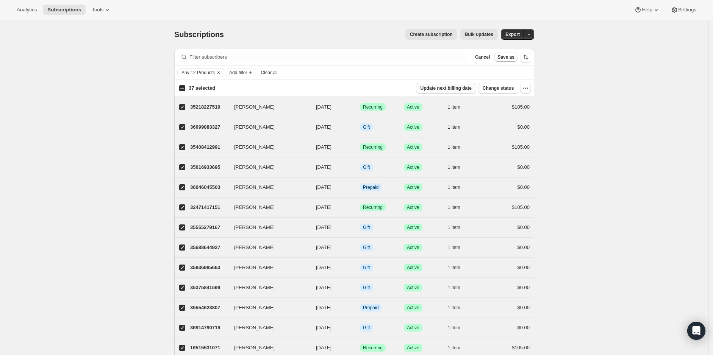
click at [457, 88] on span "Update next billing date" at bounding box center [445, 88] width 51 height 6
select select "09"
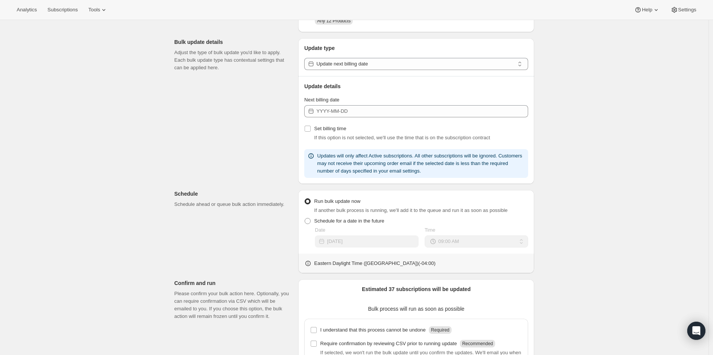
scroll to position [84, 0]
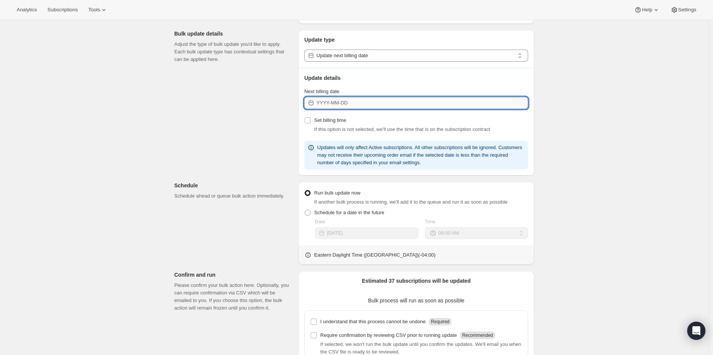
click at [355, 103] on input "Next billing date" at bounding box center [422, 103] width 212 height 12
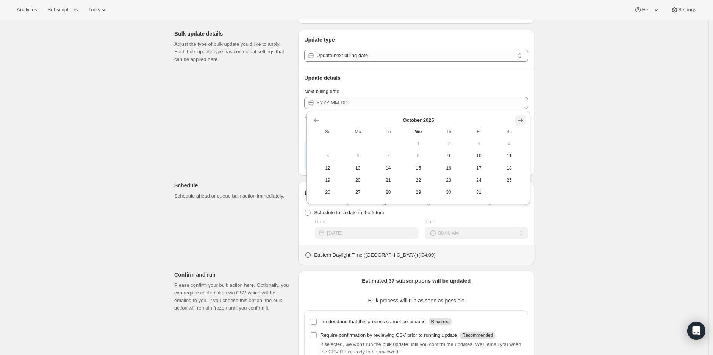
click at [517, 120] on icon "Show next month, November 2025" at bounding box center [521, 121] width 8 height 8
click at [328, 178] on span "16" at bounding box center [328, 180] width 24 height 6
type input "[DATE]"
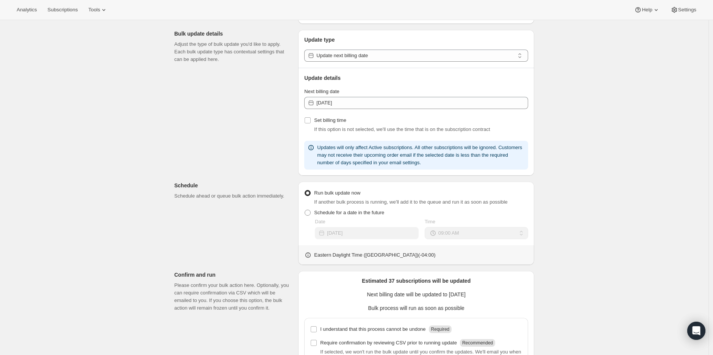
click at [590, 127] on div "Create bulk update. This page is ready Create bulk update Subscriptions to upda…" at bounding box center [354, 187] width 708 height 502
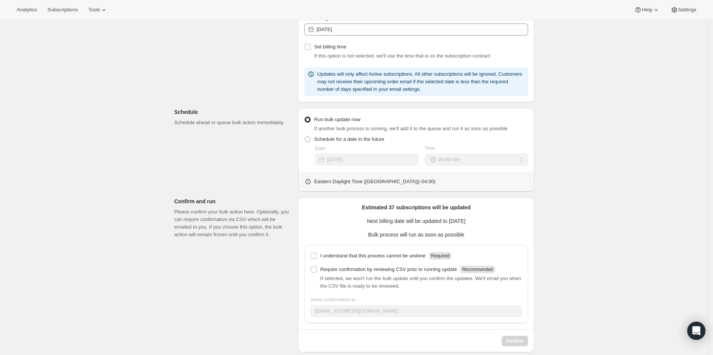
scroll to position [166, 0]
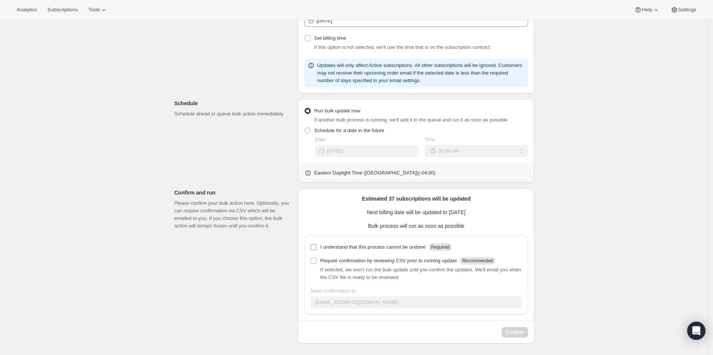
click at [316, 246] on input "I understand that this process cannot be undone Required" at bounding box center [314, 247] width 6 height 6
checkbox input "true"
click at [518, 330] on span "Confirm" at bounding box center [514, 333] width 17 height 6
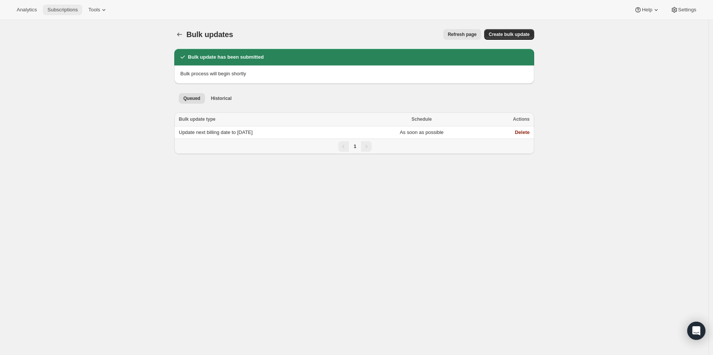
click at [56, 11] on span "Subscriptions" at bounding box center [62, 10] width 30 height 6
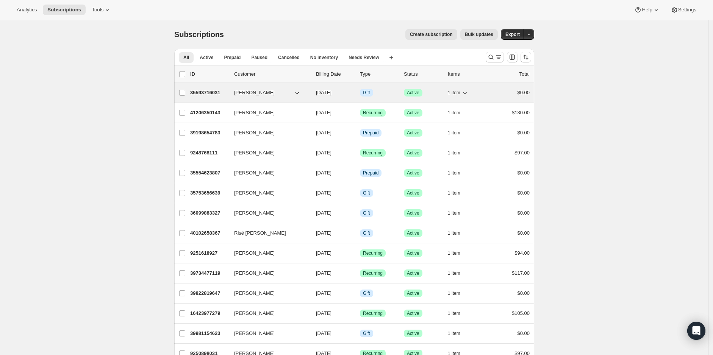
click at [460, 93] on span "1 item" at bounding box center [454, 93] width 13 height 6
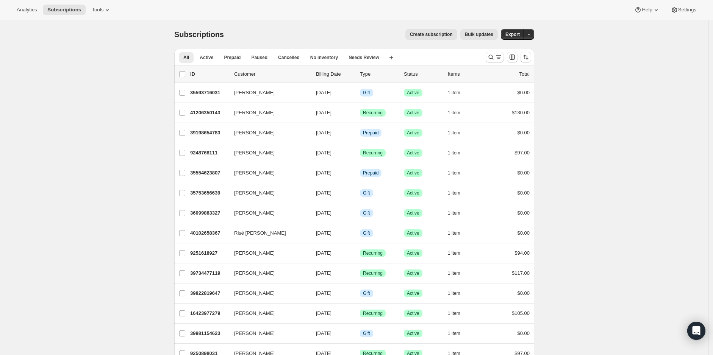
click at [488, 33] on span "Bulk updates" at bounding box center [479, 34] width 28 height 6
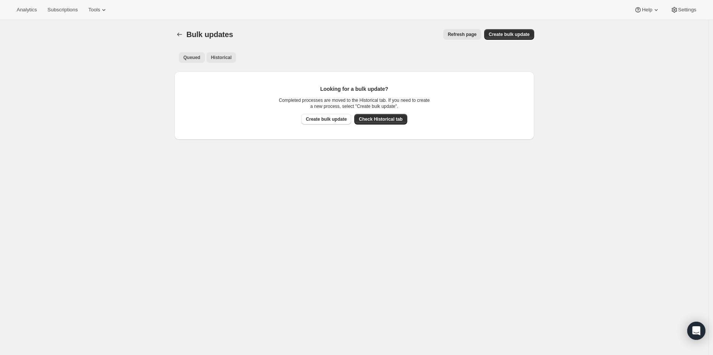
click at [233, 56] on button "Historical" at bounding box center [221, 57] width 30 height 11
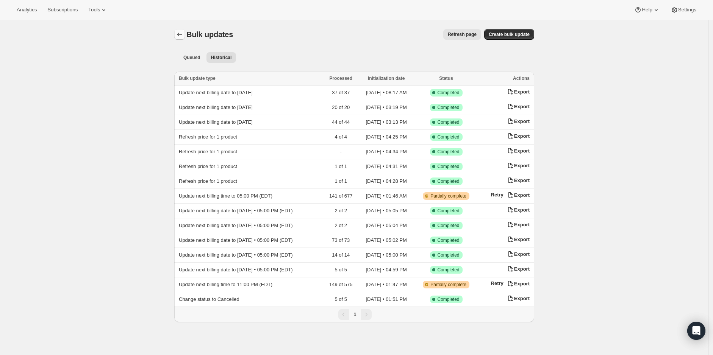
click at [182, 33] on icon "Bulk updates" at bounding box center [180, 35] width 8 height 8
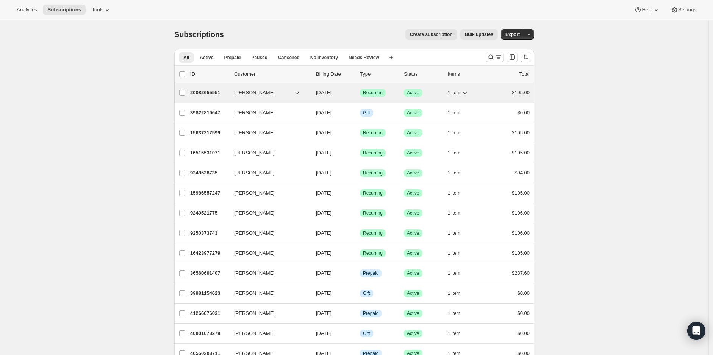
click at [459, 90] on span "1 item" at bounding box center [454, 93] width 13 height 6
click at [458, 88] on button "1 item" at bounding box center [458, 93] width 21 height 11
click at [206, 94] on p "20082655551" at bounding box center [209, 93] width 38 height 8
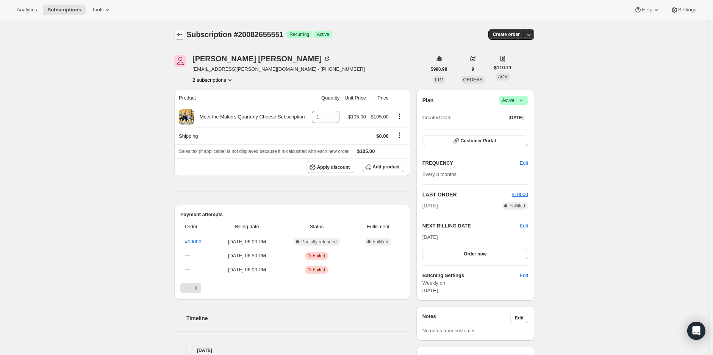
click at [178, 35] on icon "Subscriptions" at bounding box center [180, 35] width 8 height 8
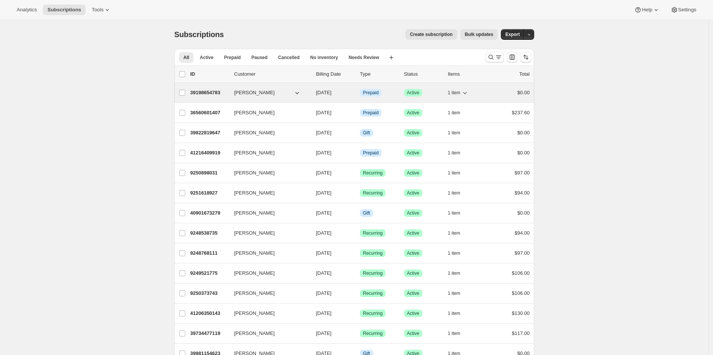
click at [206, 88] on div "39198654783 Anton Sohn 10/12/2025 Info Prepaid Success Active 1 item $0.00" at bounding box center [359, 93] width 339 height 11
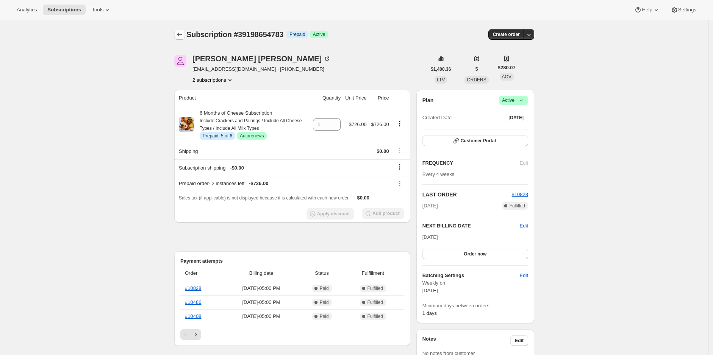
click at [180, 36] on icon "Subscriptions" at bounding box center [180, 35] width 8 height 8
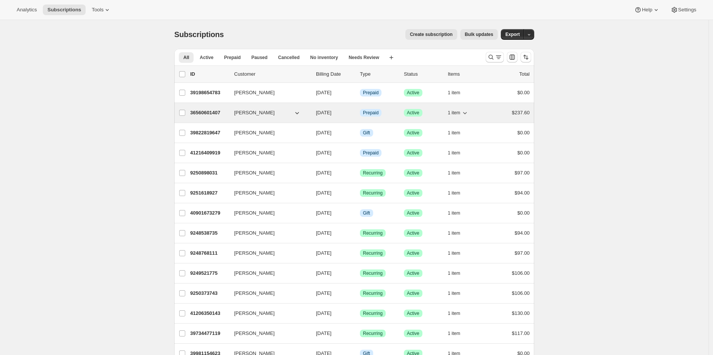
click at [469, 113] on icon "button" at bounding box center [465, 113] width 8 height 8
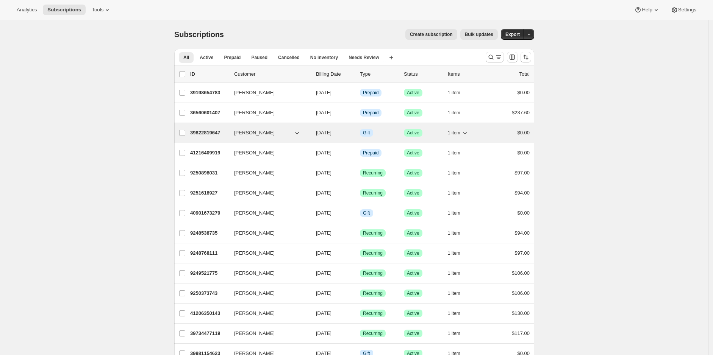
click at [463, 131] on icon "button" at bounding box center [465, 133] width 8 height 8
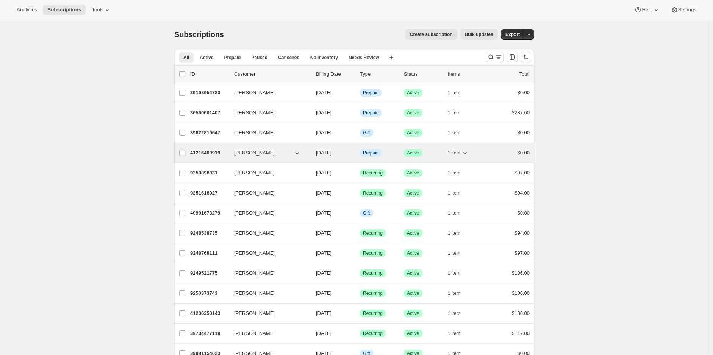
click at [460, 153] on span "1 item" at bounding box center [454, 153] width 13 height 6
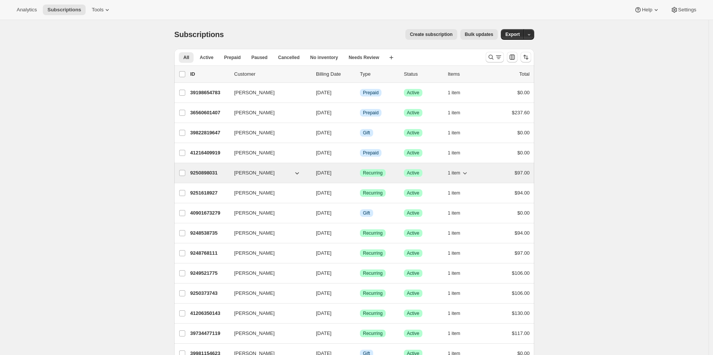
click at [464, 170] on icon "button" at bounding box center [465, 173] width 8 height 8
click at [463, 170] on button "1 item" at bounding box center [458, 173] width 21 height 11
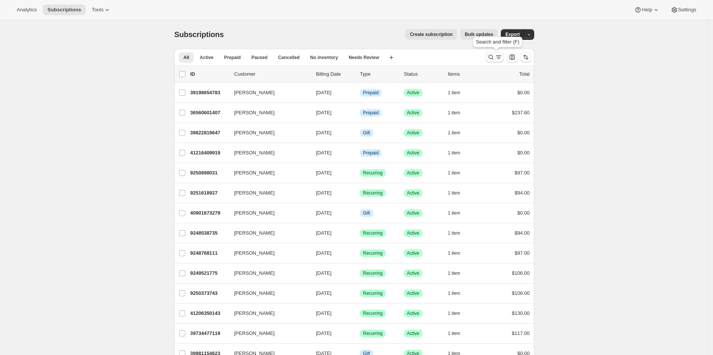
click at [500, 58] on icon "Search and filter results" at bounding box center [499, 57] width 8 height 8
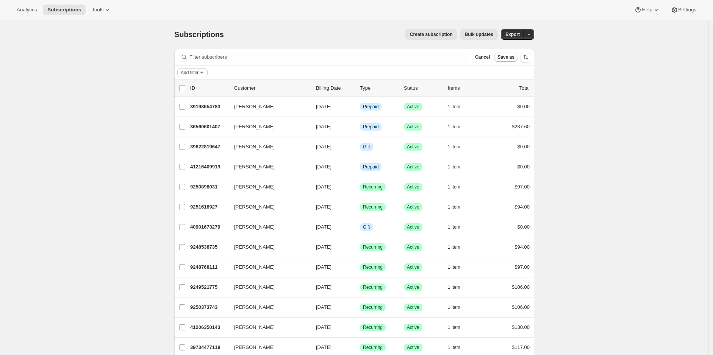
click at [202, 70] on icon "Add filter" at bounding box center [202, 73] width 6 height 6
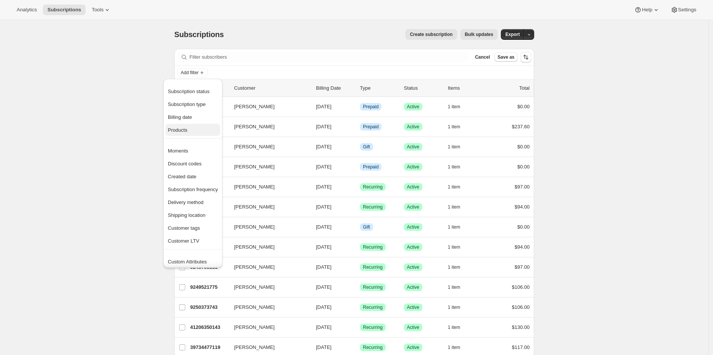
click at [192, 131] on span "Products" at bounding box center [193, 131] width 50 height 8
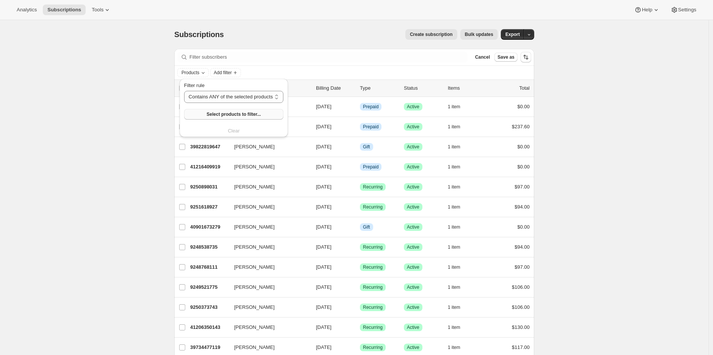
click at [222, 113] on span "Select products to filter..." at bounding box center [233, 114] width 54 height 6
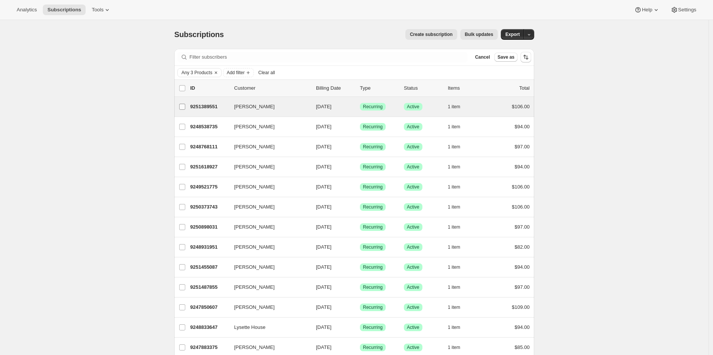
drag, startPoint x: 183, startPoint y: 105, endPoint x: 184, endPoint y: 114, distance: 8.4
click at [183, 105] on input "[PERSON_NAME]" at bounding box center [182, 107] width 6 height 6
checkbox input "true"
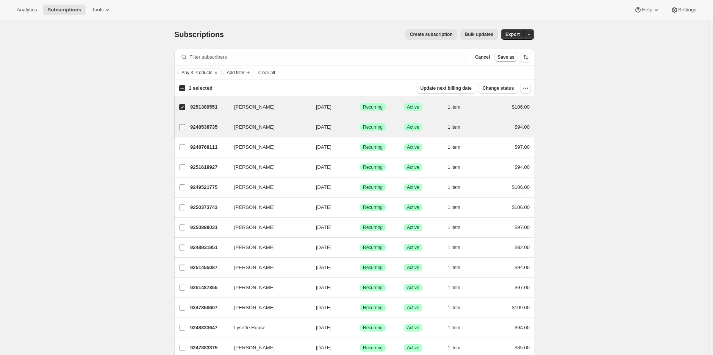
click at [185, 126] on input "[PERSON_NAME]" at bounding box center [182, 127] width 6 height 6
checkbox input "true"
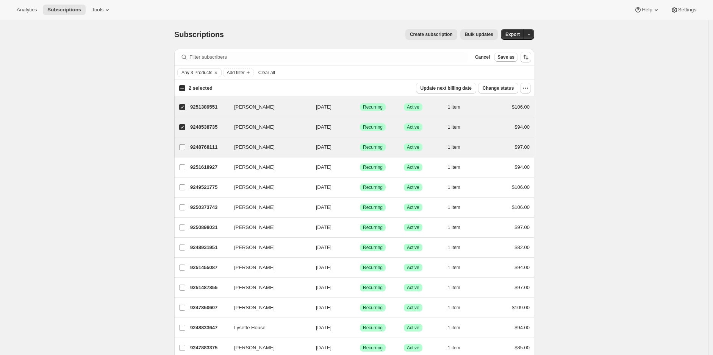
click at [184, 147] on input "[PERSON_NAME]" at bounding box center [182, 147] width 6 height 6
checkbox input "true"
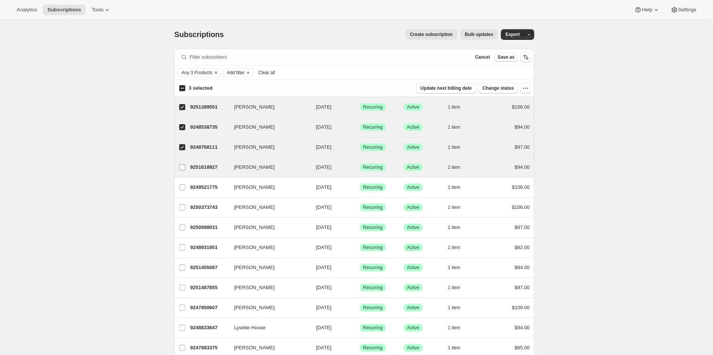
click at [183, 167] on input "[PERSON_NAME]" at bounding box center [182, 167] width 6 height 6
checkbox input "true"
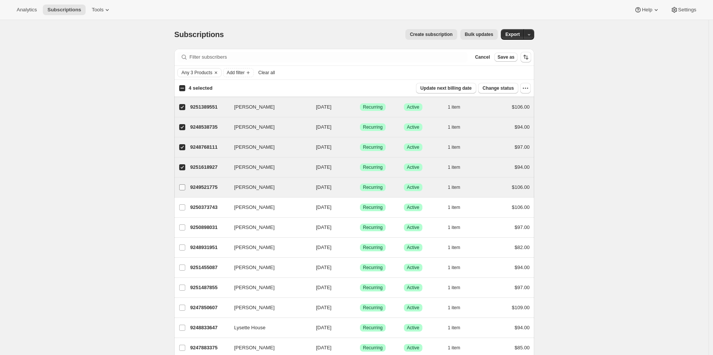
click at [184, 185] on input "[PERSON_NAME]" at bounding box center [182, 187] width 6 height 6
checkbox input "true"
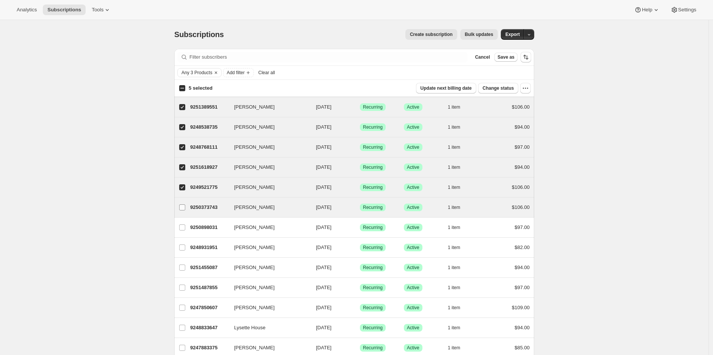
click at [184, 200] on label "[PERSON_NAME]" at bounding box center [182, 208] width 16 height 20
click at [184, 205] on input "[PERSON_NAME]" at bounding box center [182, 208] width 6 height 6
checkbox input "true"
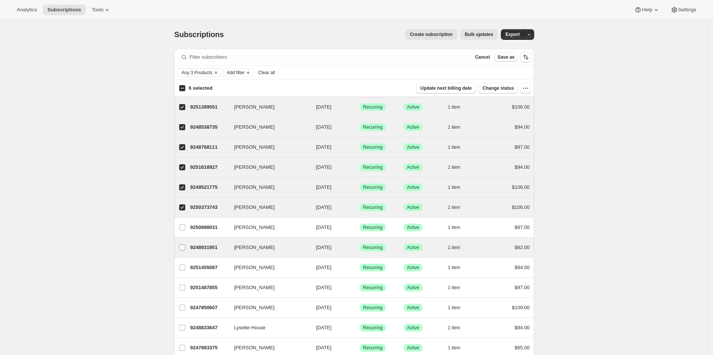
drag, startPoint x: 184, startPoint y: 225, endPoint x: 187, endPoint y: 240, distance: 15.0
click at [184, 225] on input "[PERSON_NAME]" at bounding box center [182, 228] width 6 height 6
checkbox input "true"
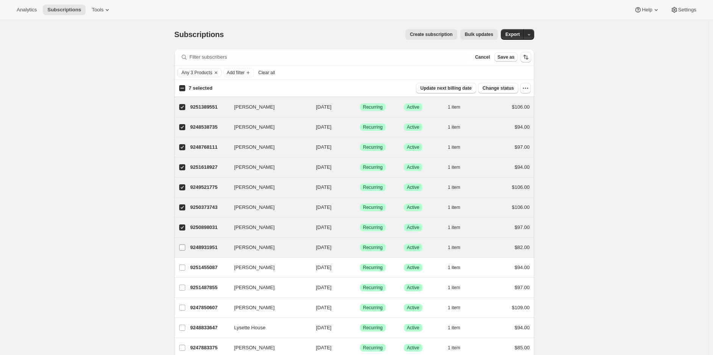
click at [184, 245] on input "[PERSON_NAME]" at bounding box center [182, 248] width 6 height 6
checkbox input "true"
click at [486, 35] on span "Bulk updates" at bounding box center [479, 34] width 28 height 6
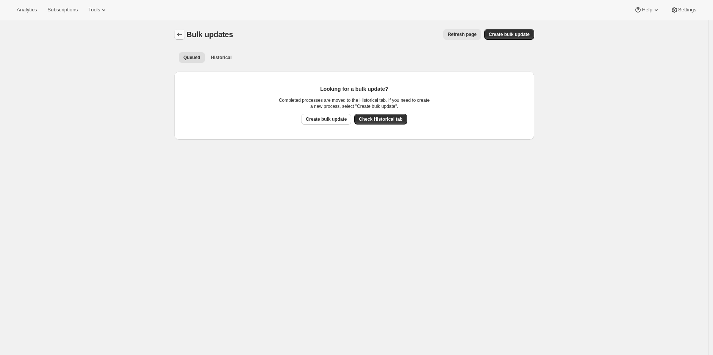
click at [181, 32] on icon "Bulk updates" at bounding box center [180, 35] width 8 height 8
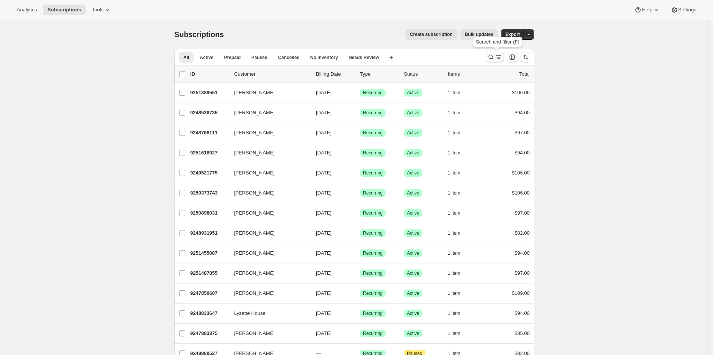
click at [502, 55] on icon "Search and filter results" at bounding box center [499, 57] width 8 height 8
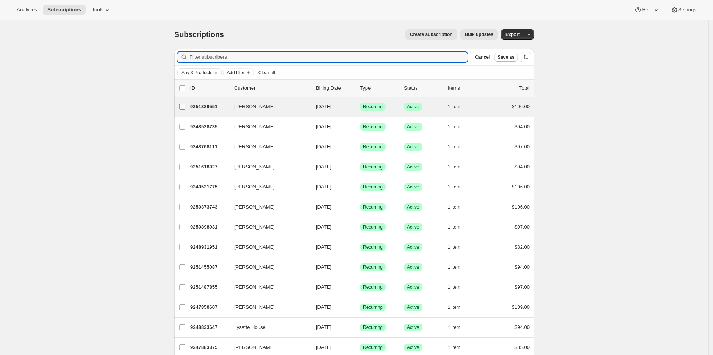
click at [185, 106] on input "[PERSON_NAME]" at bounding box center [182, 107] width 6 height 6
checkbox input "true"
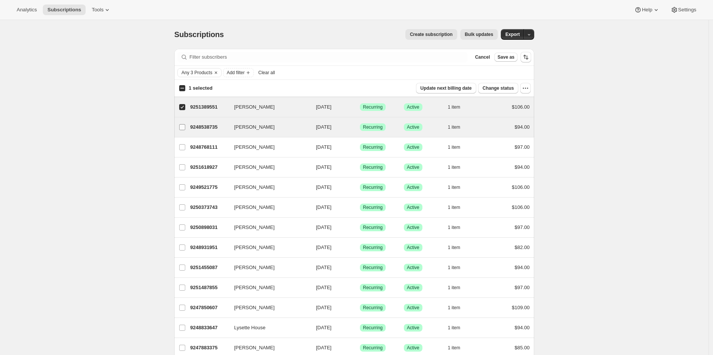
click at [184, 131] on label "[PERSON_NAME]" at bounding box center [182, 127] width 16 height 20
click at [184, 130] on input "[PERSON_NAME]" at bounding box center [182, 127] width 6 height 6
checkbox input "true"
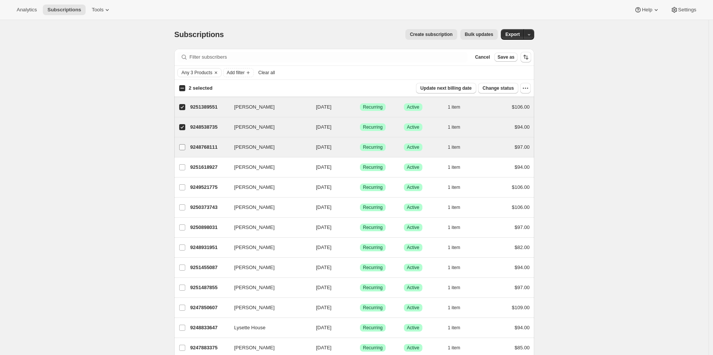
click at [184, 144] on span at bounding box center [182, 147] width 7 height 7
click at [184, 144] on input "[PERSON_NAME]" at bounding box center [182, 147] width 6 height 6
checkbox input "true"
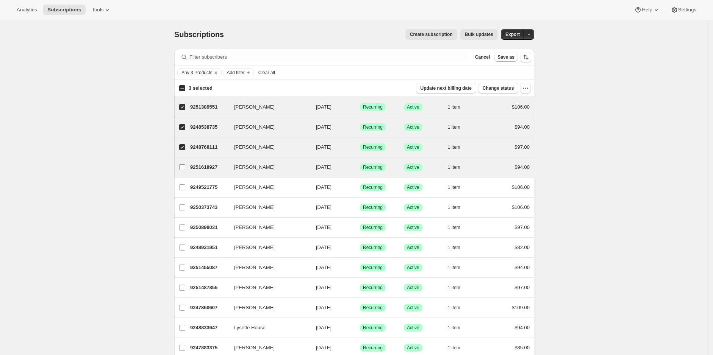
click at [183, 167] on input "[PERSON_NAME]" at bounding box center [182, 167] width 6 height 6
checkbox input "true"
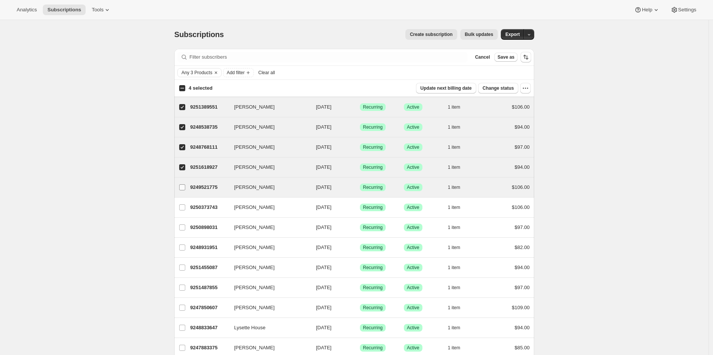
click at [184, 184] on input "[PERSON_NAME]" at bounding box center [182, 187] width 6 height 6
checkbox input "true"
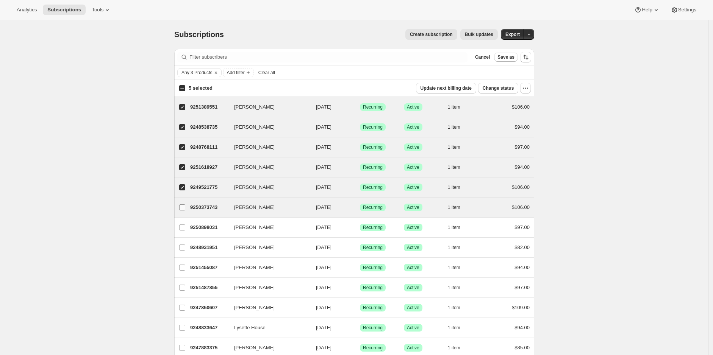
click at [184, 205] on input "[PERSON_NAME]" at bounding box center [182, 208] width 6 height 6
checkbox input "true"
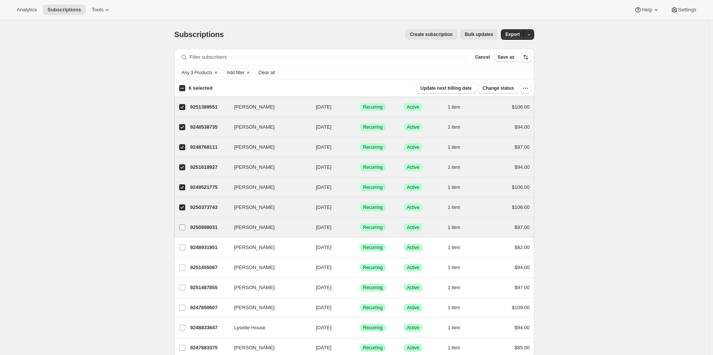
click at [186, 220] on label "[PERSON_NAME]" at bounding box center [182, 228] width 16 height 20
click at [185, 225] on input "[PERSON_NAME]" at bounding box center [182, 228] width 6 height 6
checkbox input "true"
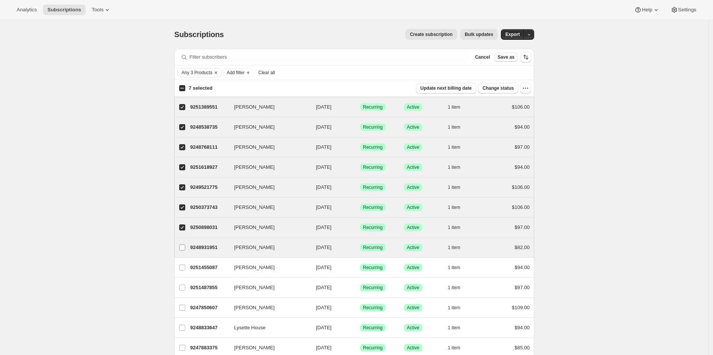
click at [184, 245] on input "[PERSON_NAME]" at bounding box center [182, 248] width 6 height 6
checkbox input "true"
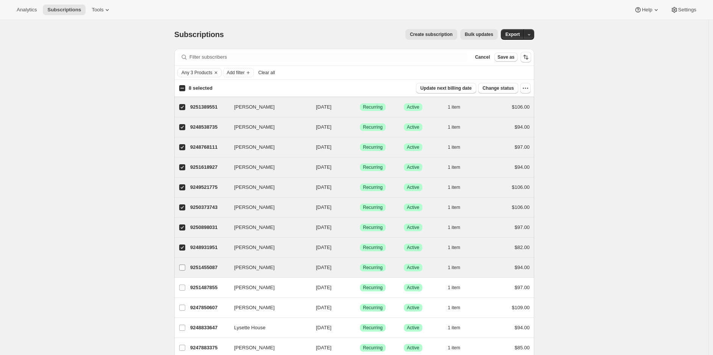
click at [181, 259] on label "Greg Harvey" at bounding box center [182, 268] width 16 height 20
click at [181, 265] on input "Greg Harvey" at bounding box center [182, 268] width 6 height 6
checkbox input "true"
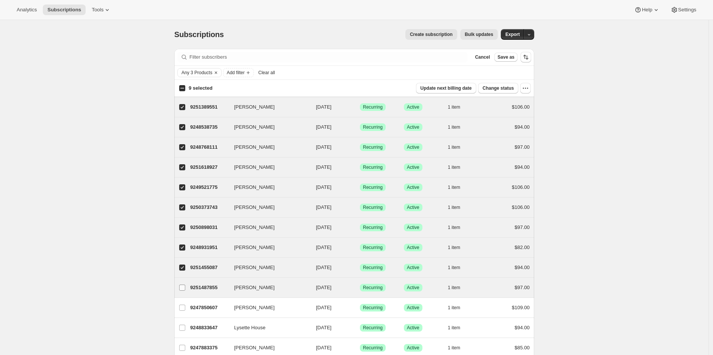
click at [184, 281] on label "Jeff Nelson" at bounding box center [182, 288] width 16 height 20
click at [184, 285] on input "Jeff Nelson" at bounding box center [182, 288] width 6 height 6
click at [184, 281] on label "Jeff Nelson" at bounding box center [182, 288] width 16 height 20
click at [184, 285] on input "Jeff Nelson" at bounding box center [182, 288] width 6 height 6
checkbox input "false"
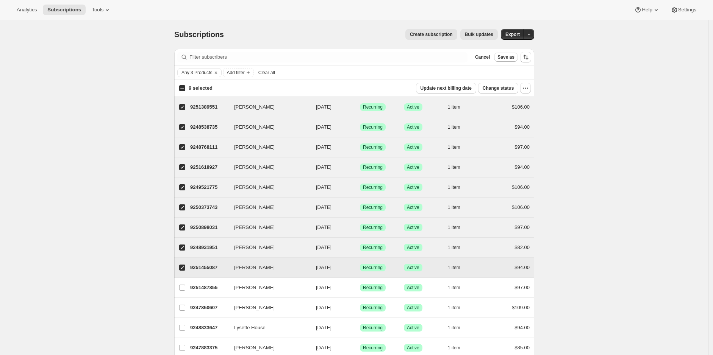
click at [186, 264] on span at bounding box center [182, 267] width 7 height 7
click at [185, 265] on input "Greg Harvey" at bounding box center [182, 268] width 6 height 6
checkbox input "false"
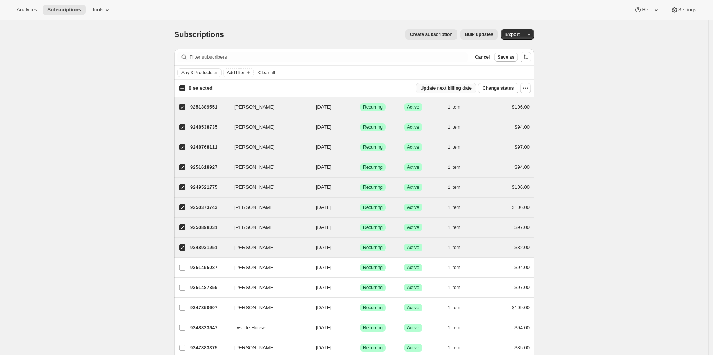
click at [468, 89] on span "Update next billing date" at bounding box center [445, 88] width 51 height 6
select select "09"
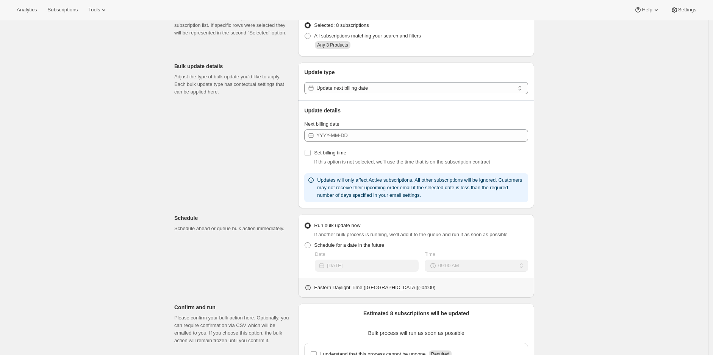
scroll to position [84, 0]
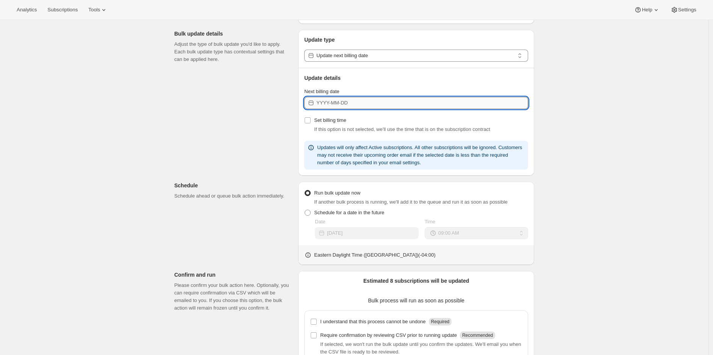
click at [355, 103] on input "Next billing date" at bounding box center [422, 103] width 212 height 12
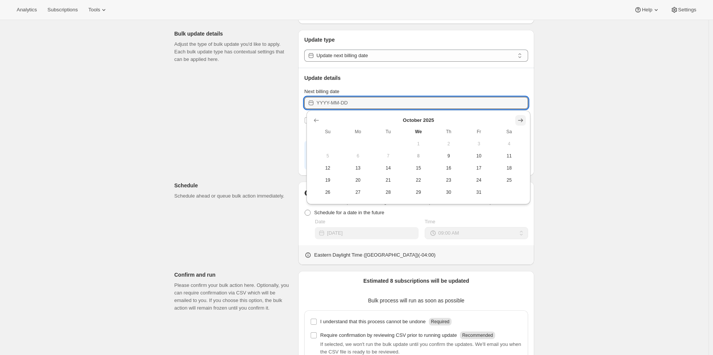
click at [517, 119] on icon "Show next month, November 2025" at bounding box center [521, 121] width 8 height 8
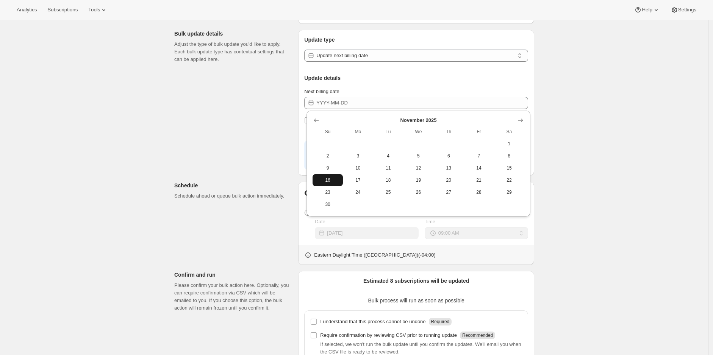
click at [328, 179] on span "16" at bounding box center [328, 180] width 24 height 6
type input "[DATE]"
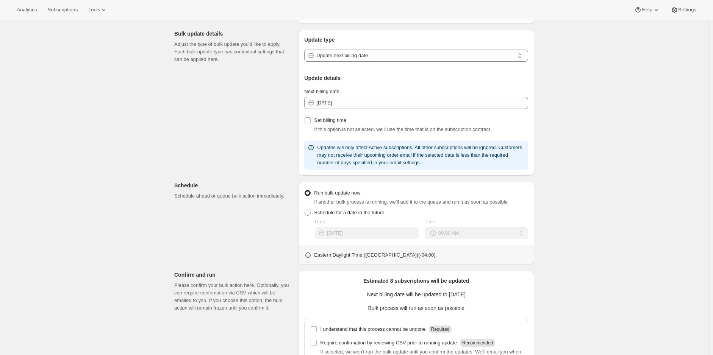
click at [578, 169] on div "Create bulk update. This page is ready Create bulk update Subscriptions to upda…" at bounding box center [354, 187] width 708 height 502
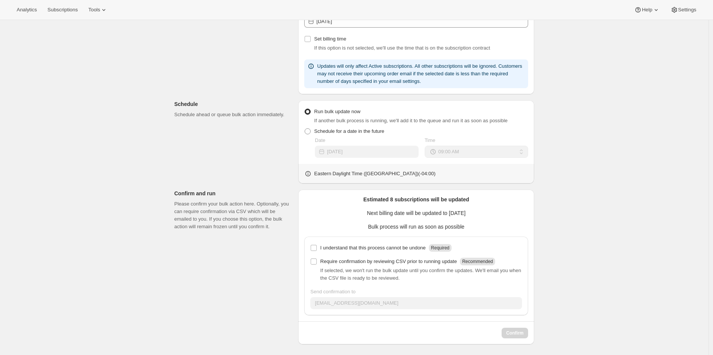
scroll to position [166, 0]
click at [317, 246] on input "I understand that this process cannot be undone Required" at bounding box center [314, 247] width 6 height 6
checkbox input "true"
click at [512, 333] on span "Confirm" at bounding box center [514, 333] width 17 height 6
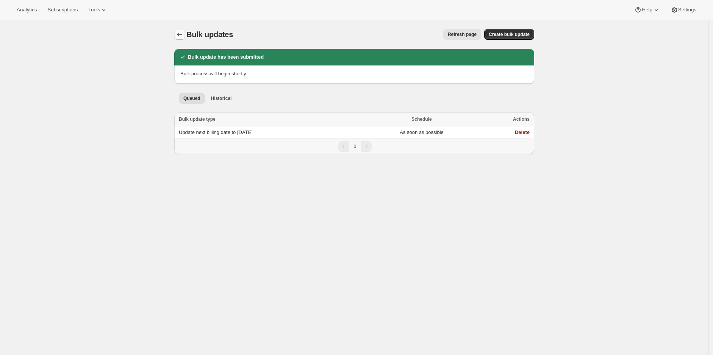
click at [177, 31] on button "Bulk updates" at bounding box center [179, 34] width 11 height 11
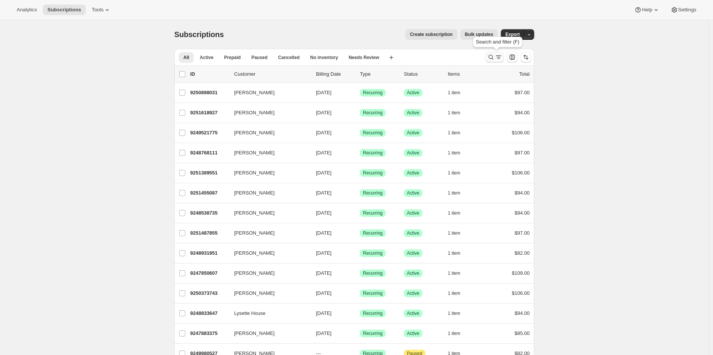
click at [493, 56] on icon "Search and filter results" at bounding box center [491, 57] width 8 height 8
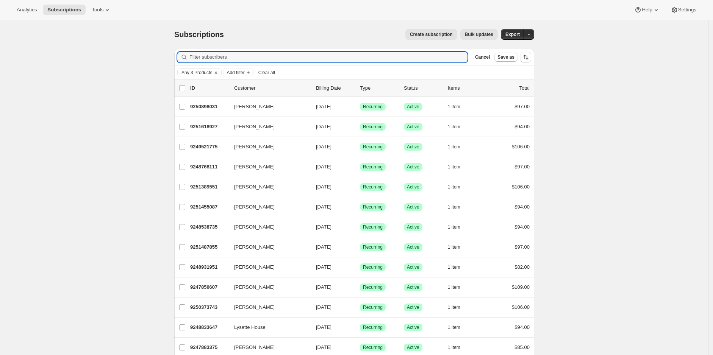
click at [219, 70] on icon "Clear" at bounding box center [216, 73] width 6 height 6
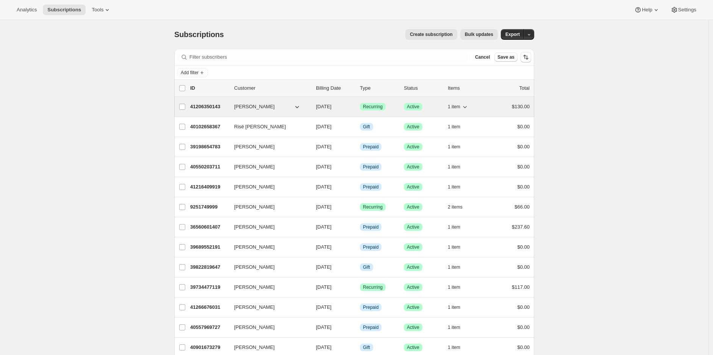
click at [460, 105] on span "1 item" at bounding box center [454, 107] width 13 height 6
click at [210, 105] on p "41206350143" at bounding box center [209, 107] width 38 height 8
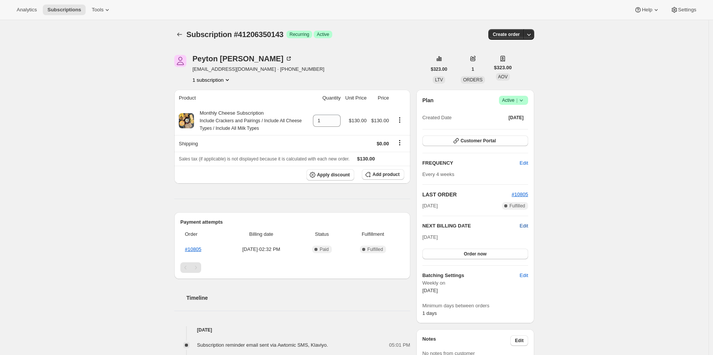
click at [526, 226] on span "Edit" at bounding box center [524, 226] width 8 height 8
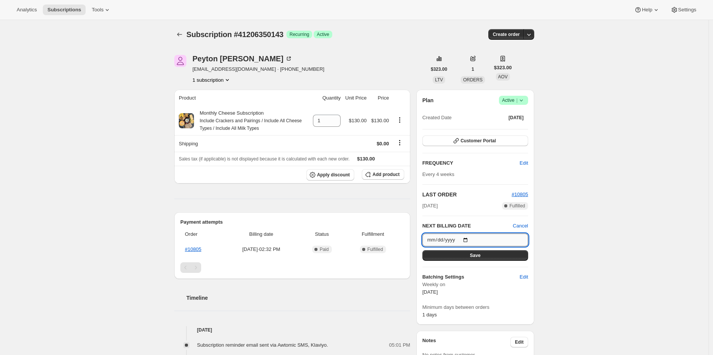
click at [465, 239] on input "2025-10-12" at bounding box center [475, 240] width 106 height 13
click at [469, 239] on input "2025-10-12" at bounding box center [475, 240] width 106 height 13
type input "2025-10-19"
click at [456, 252] on button "Save" at bounding box center [475, 255] width 106 height 11
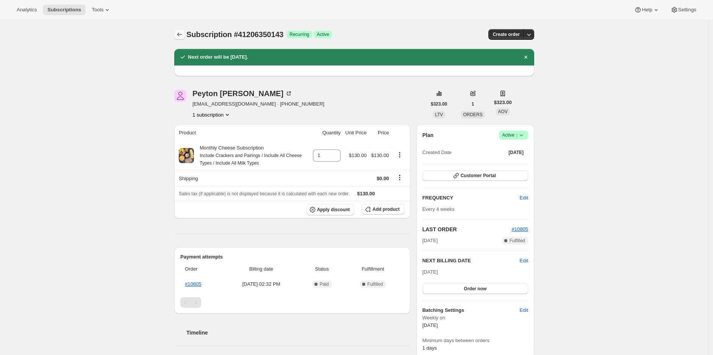
click at [183, 32] on icon "Subscriptions" at bounding box center [180, 35] width 8 height 8
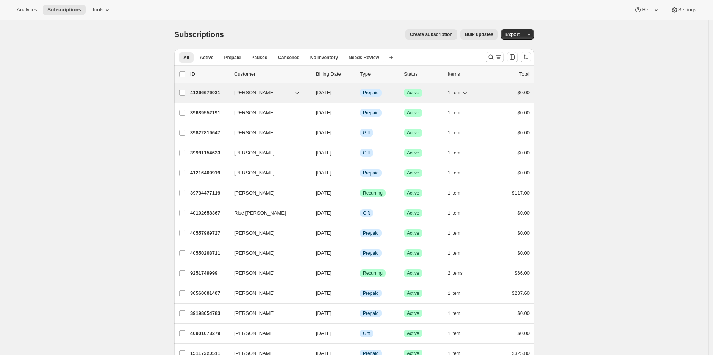
click at [460, 90] on span "1 item" at bounding box center [454, 93] width 13 height 6
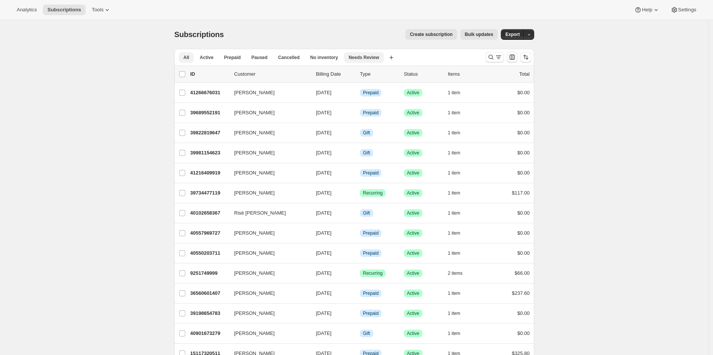
click at [355, 58] on span "Needs Review" at bounding box center [364, 58] width 31 height 6
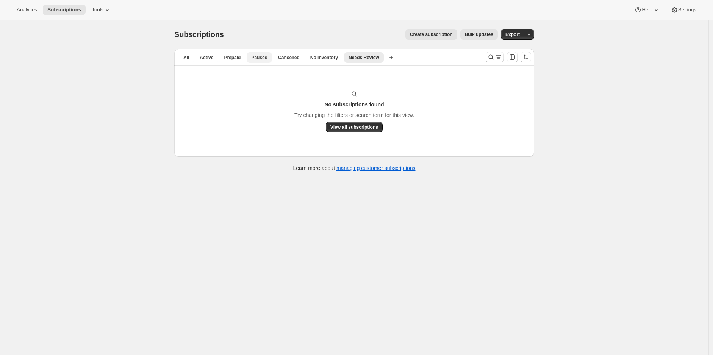
click at [261, 57] on span "Paused" at bounding box center [259, 58] width 16 height 6
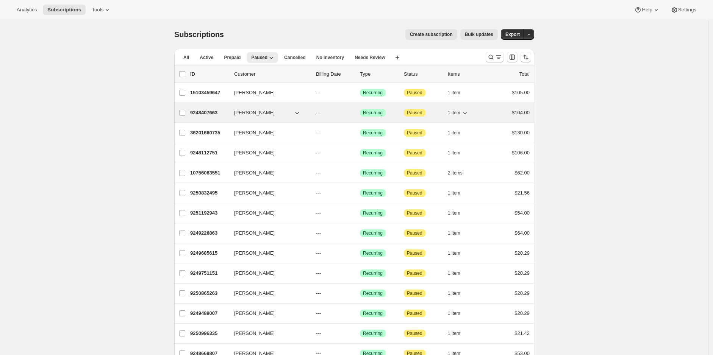
click at [469, 109] on icon "button" at bounding box center [465, 113] width 8 height 8
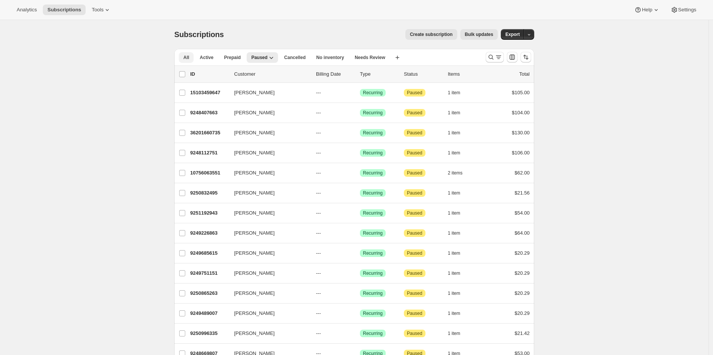
click at [189, 58] on span "All" at bounding box center [186, 58] width 6 height 6
